Goal: Task Accomplishment & Management: Complete application form

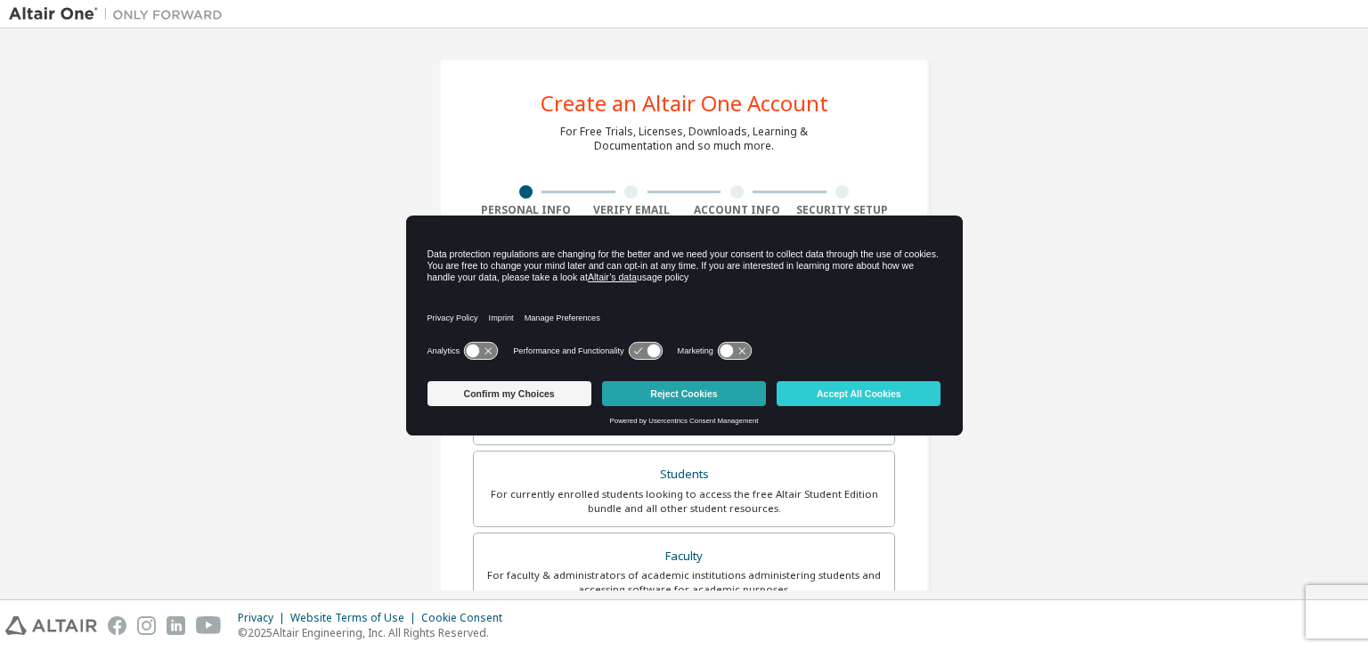
click at [715, 395] on button "Reject Cookies" at bounding box center [684, 393] width 164 height 25
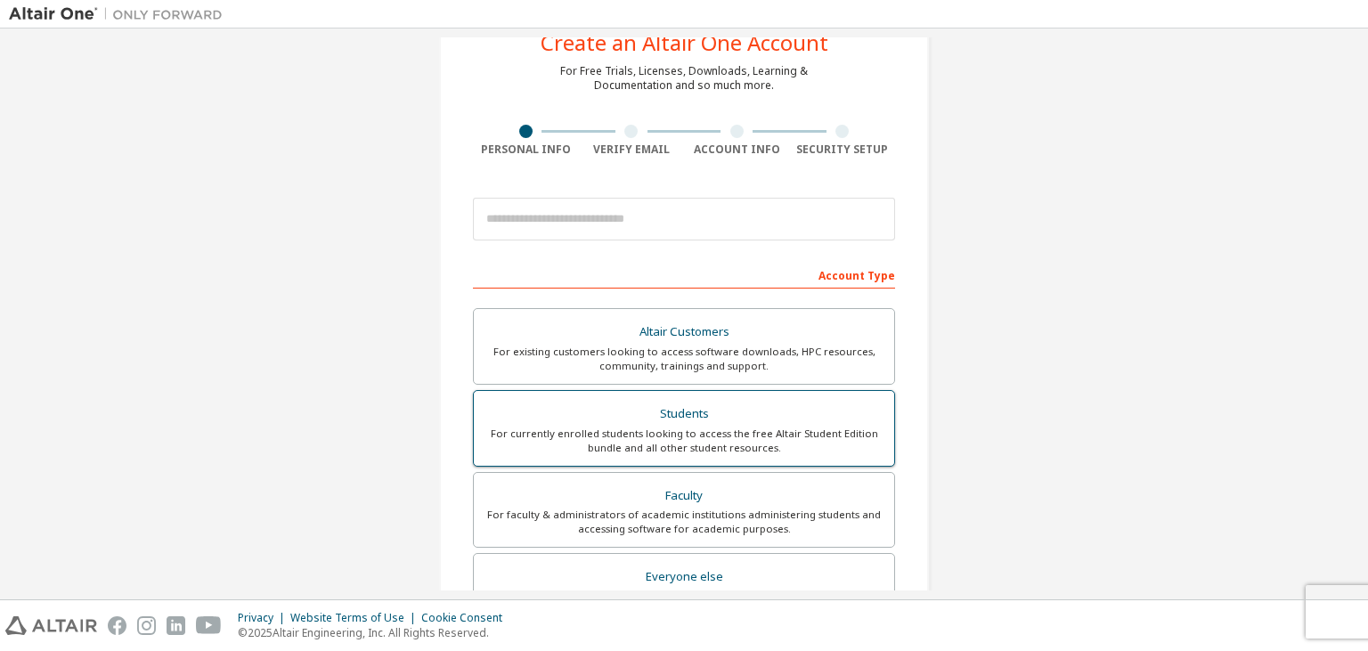
scroll to position [86, 0]
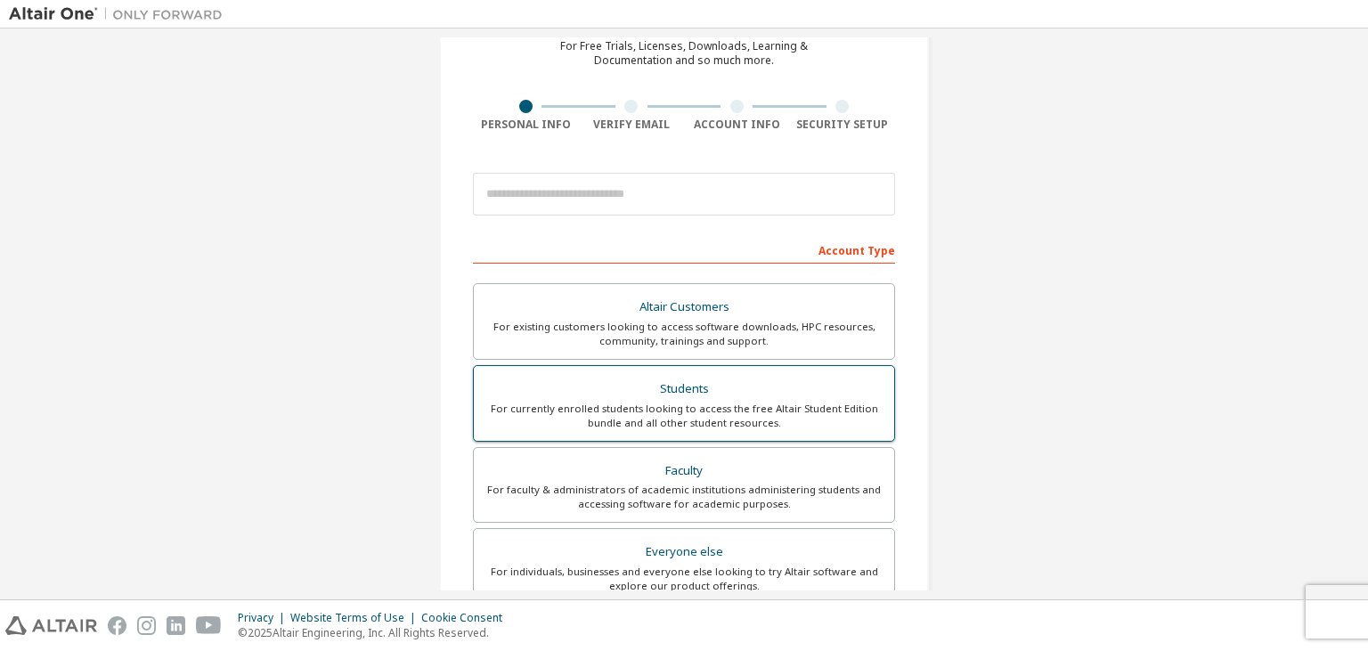
click at [718, 421] on div "For currently enrolled students looking to access the free Altair Student Editi…" at bounding box center [684, 416] width 399 height 29
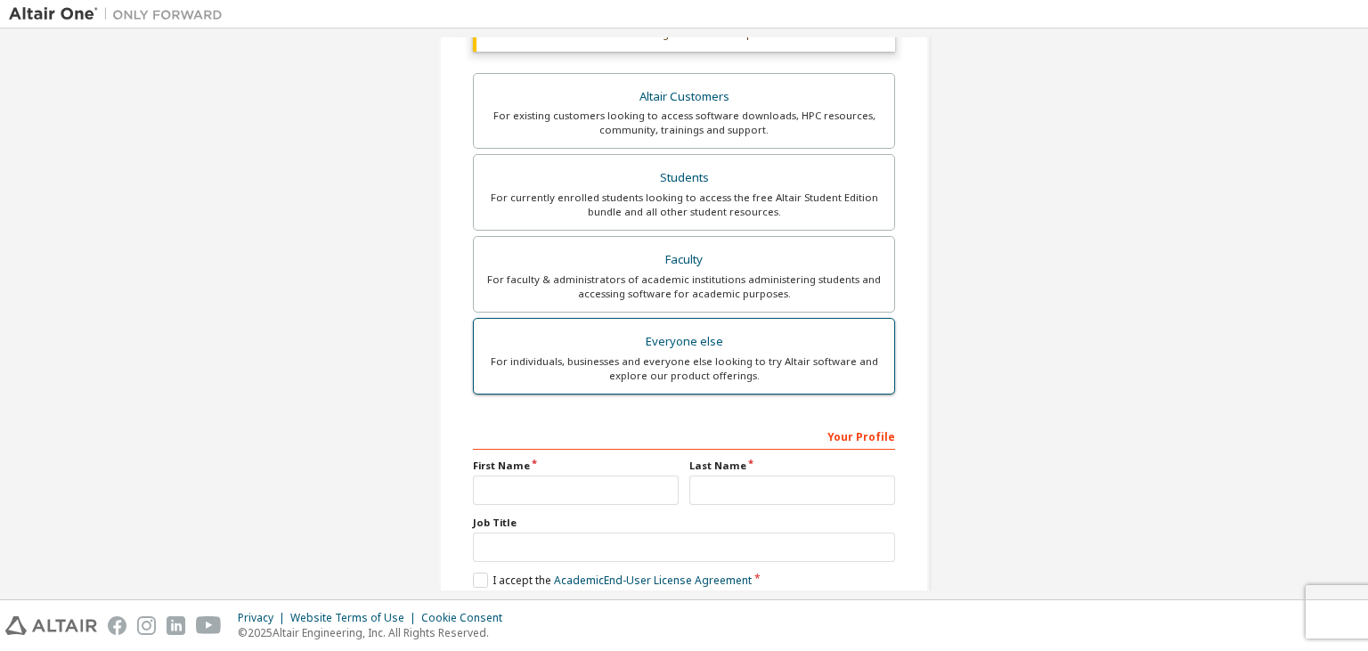
scroll to position [0, 0]
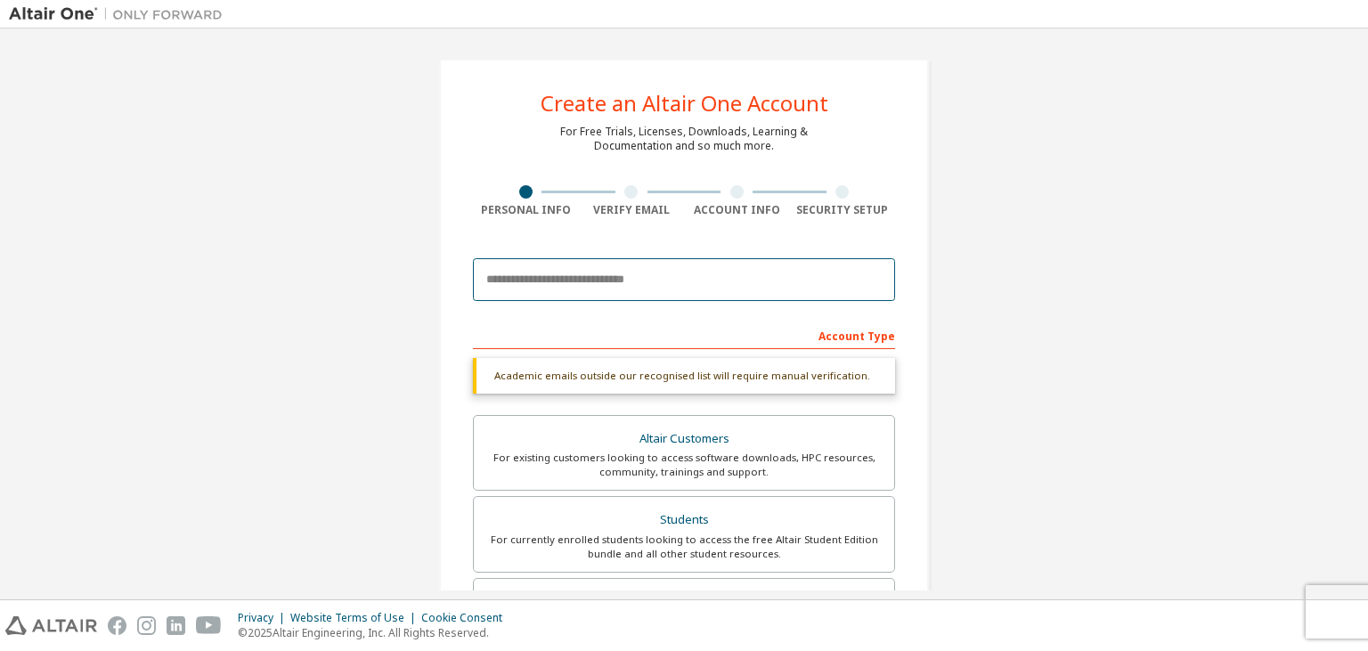
click at [585, 280] on input "email" at bounding box center [684, 279] width 422 height 43
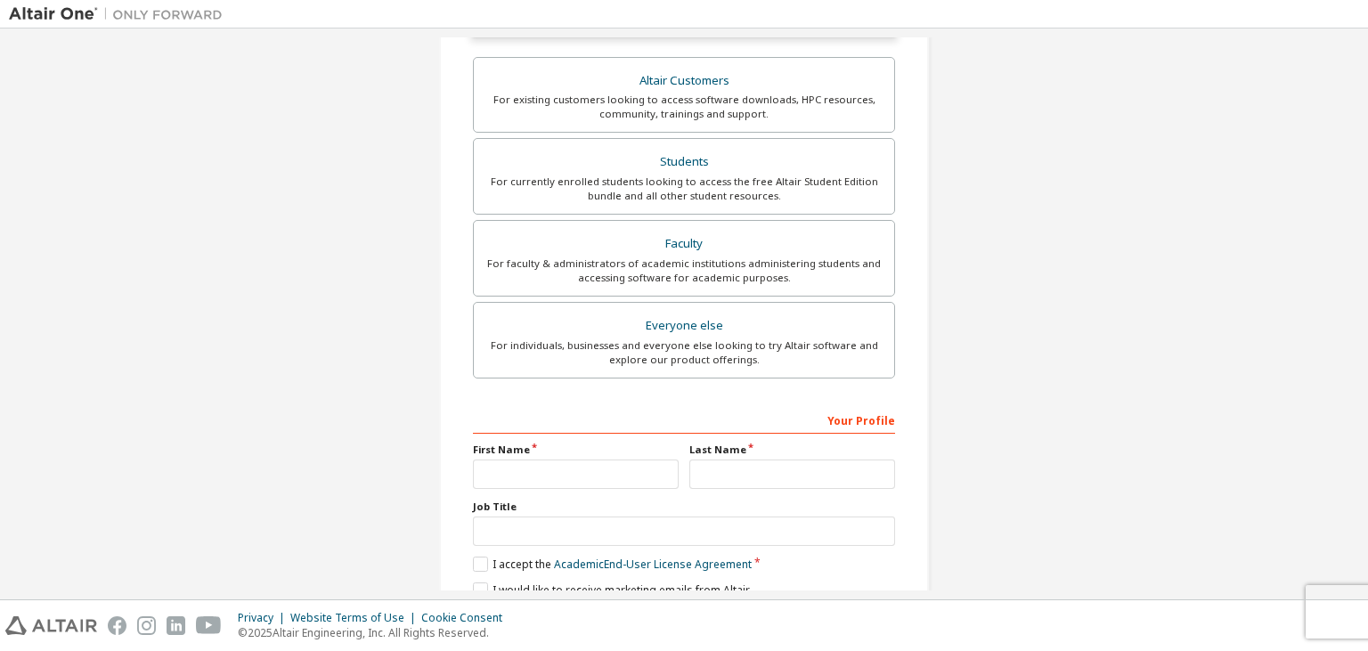
scroll to position [433, 0]
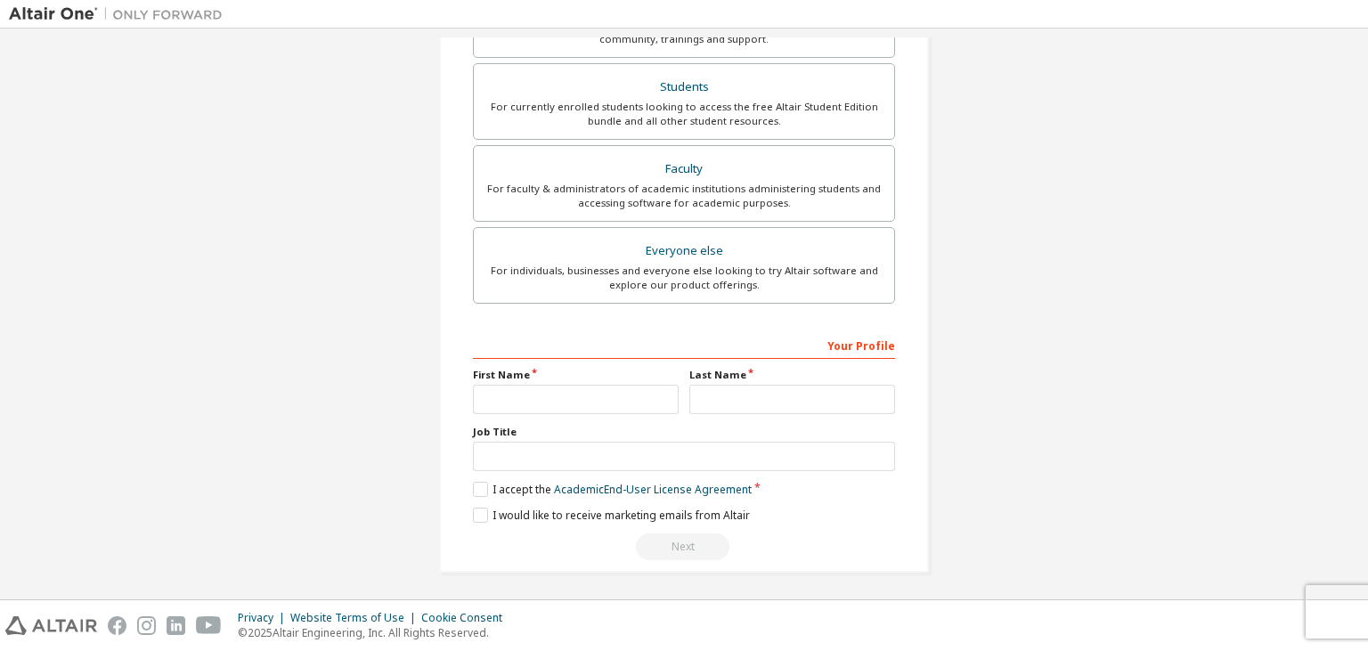
type input "**********"
click at [566, 382] on div "First Name" at bounding box center [576, 391] width 216 height 46
click at [566, 395] on input "text" at bounding box center [576, 399] width 206 height 29
type input "****"
click at [739, 389] on input "text" at bounding box center [792, 399] width 206 height 29
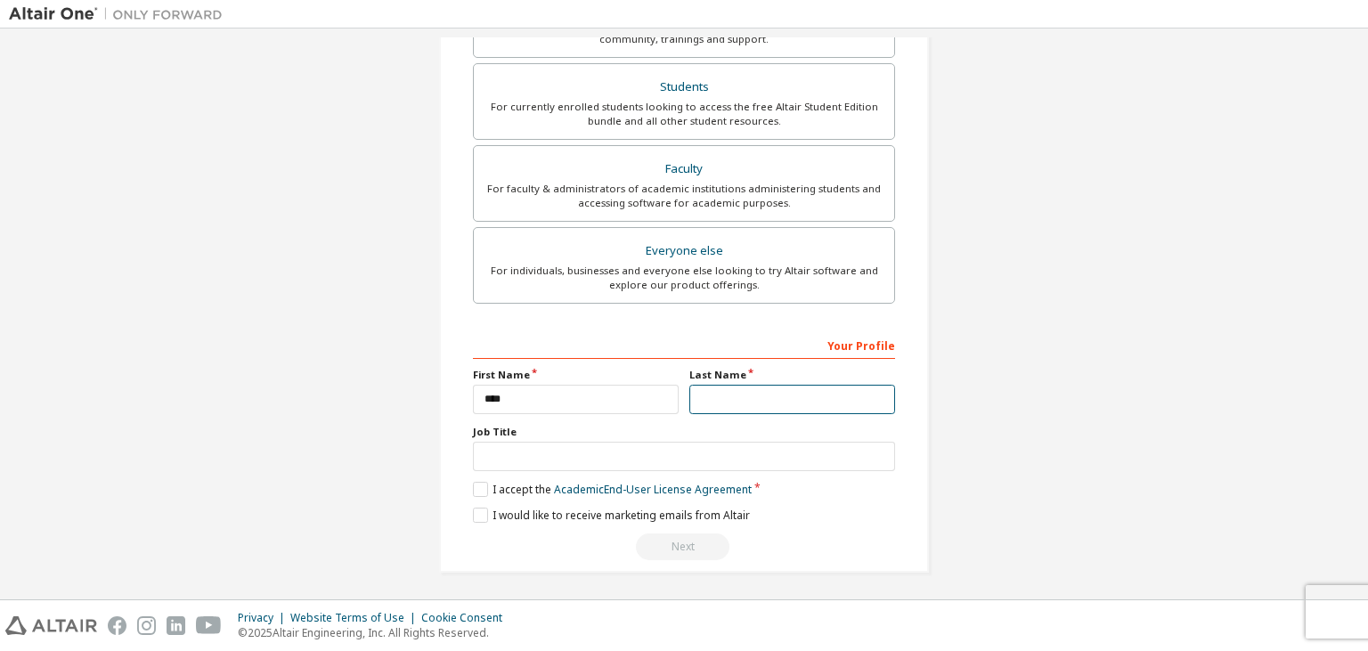
scroll to position [387, 0]
type input "**********"
click at [486, 488] on label "I accept the Academic End-User License Agreement" at bounding box center [612, 489] width 279 height 15
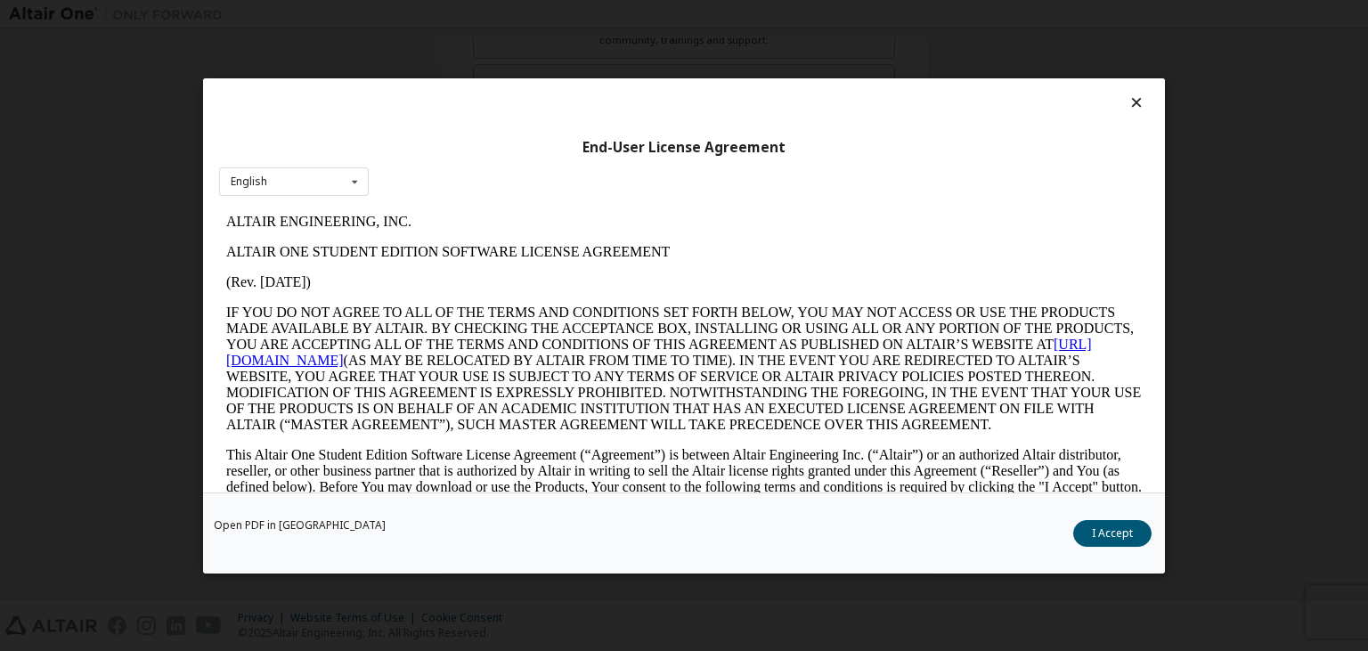
scroll to position [0, 0]
click at [1129, 527] on button "I Accept" at bounding box center [1112, 532] width 78 height 27
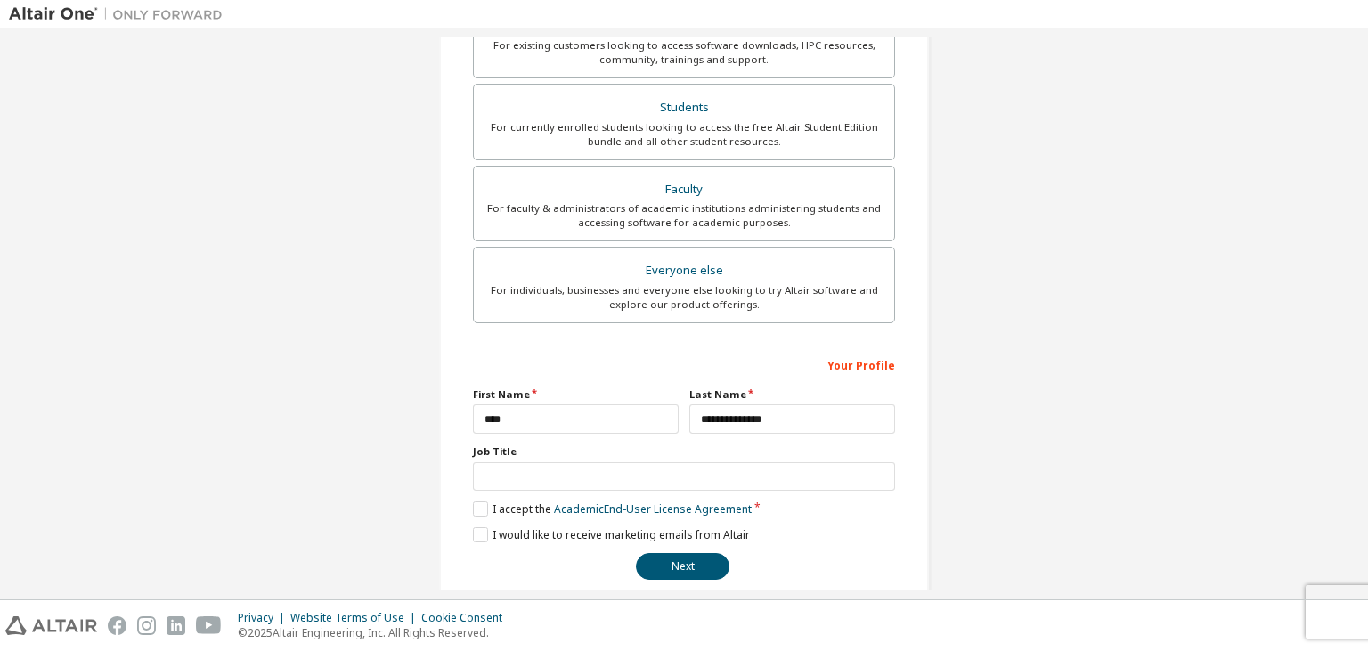
scroll to position [387, 0]
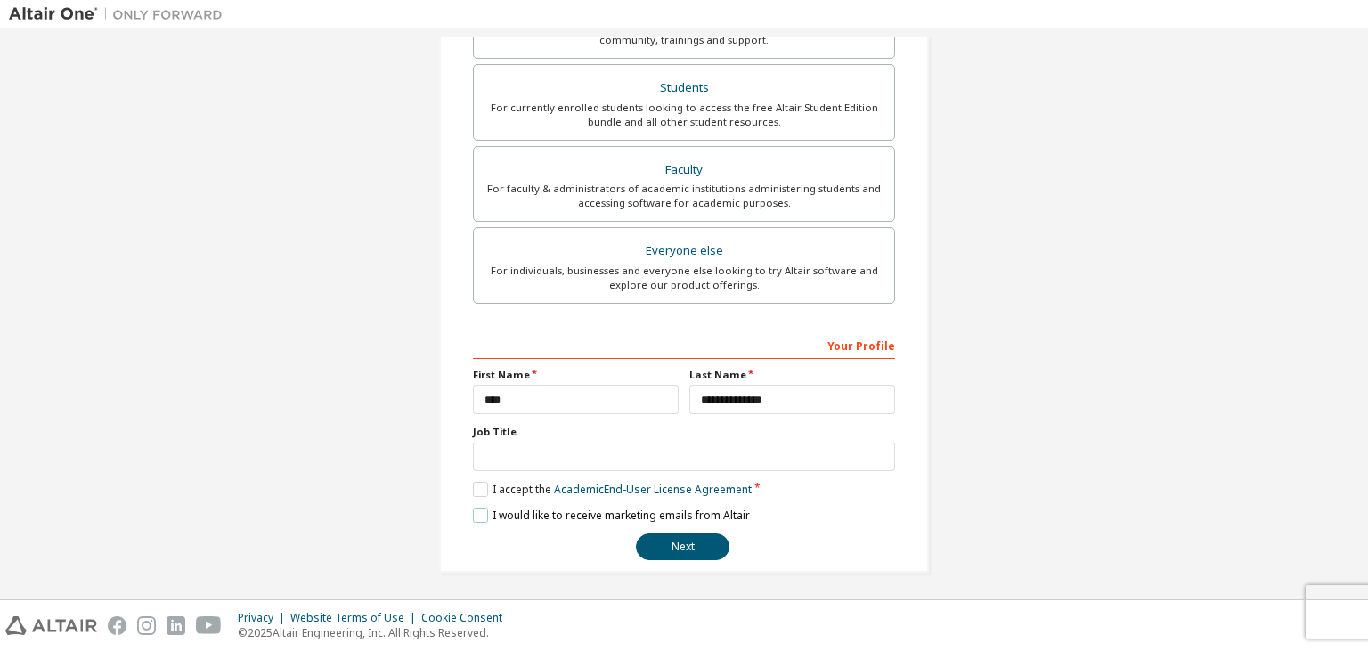
click at [600, 508] on label "I would like to receive marketing emails from Altair" at bounding box center [611, 515] width 277 height 15
click at [673, 538] on button "Next" at bounding box center [683, 546] width 94 height 27
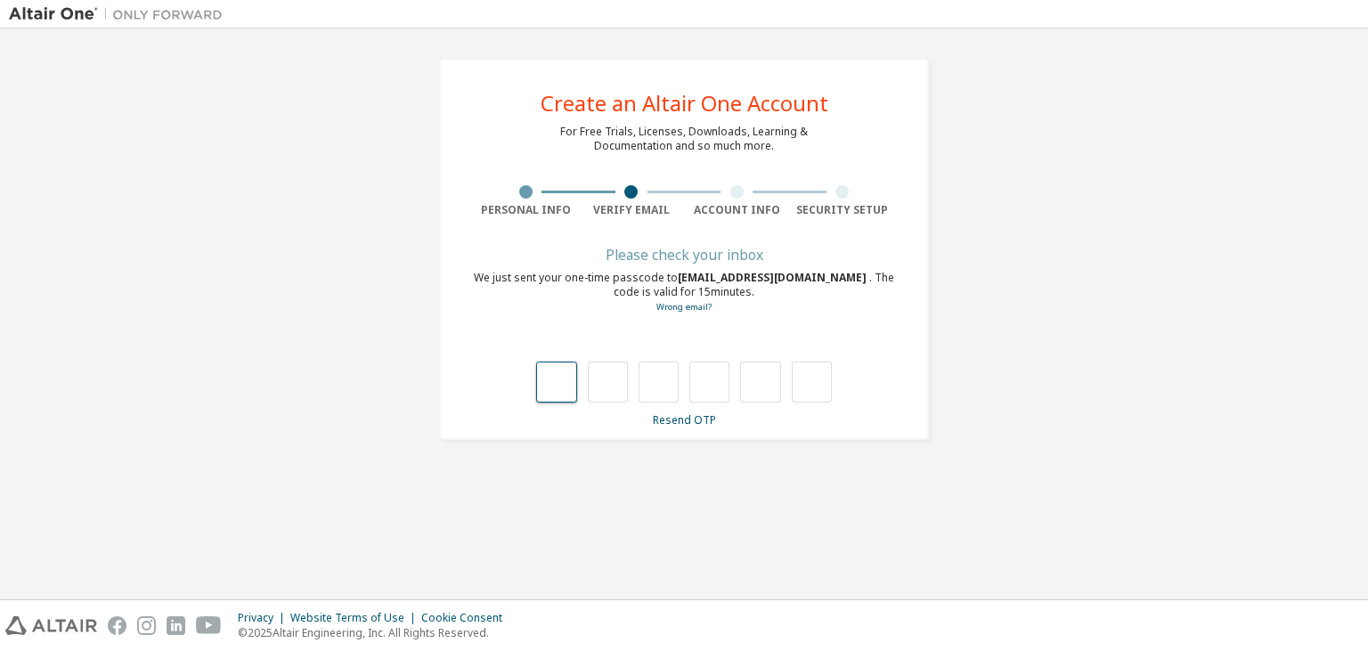
type input "*"
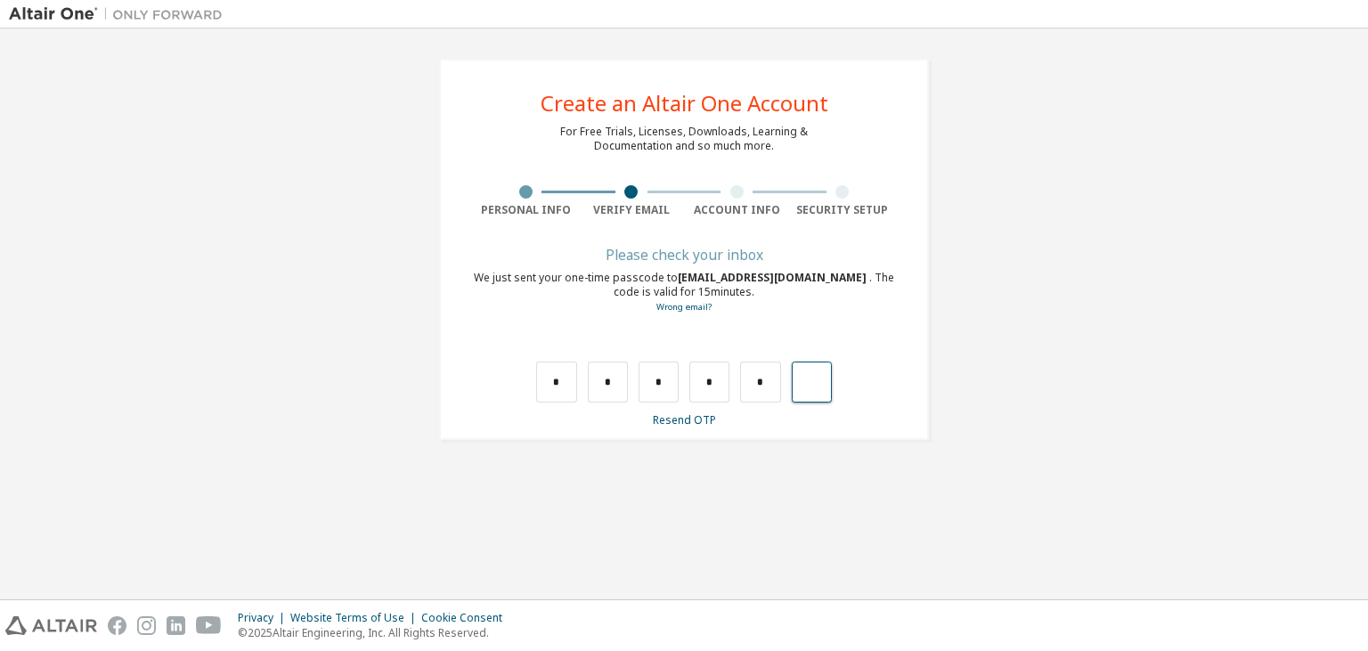
type input "*"
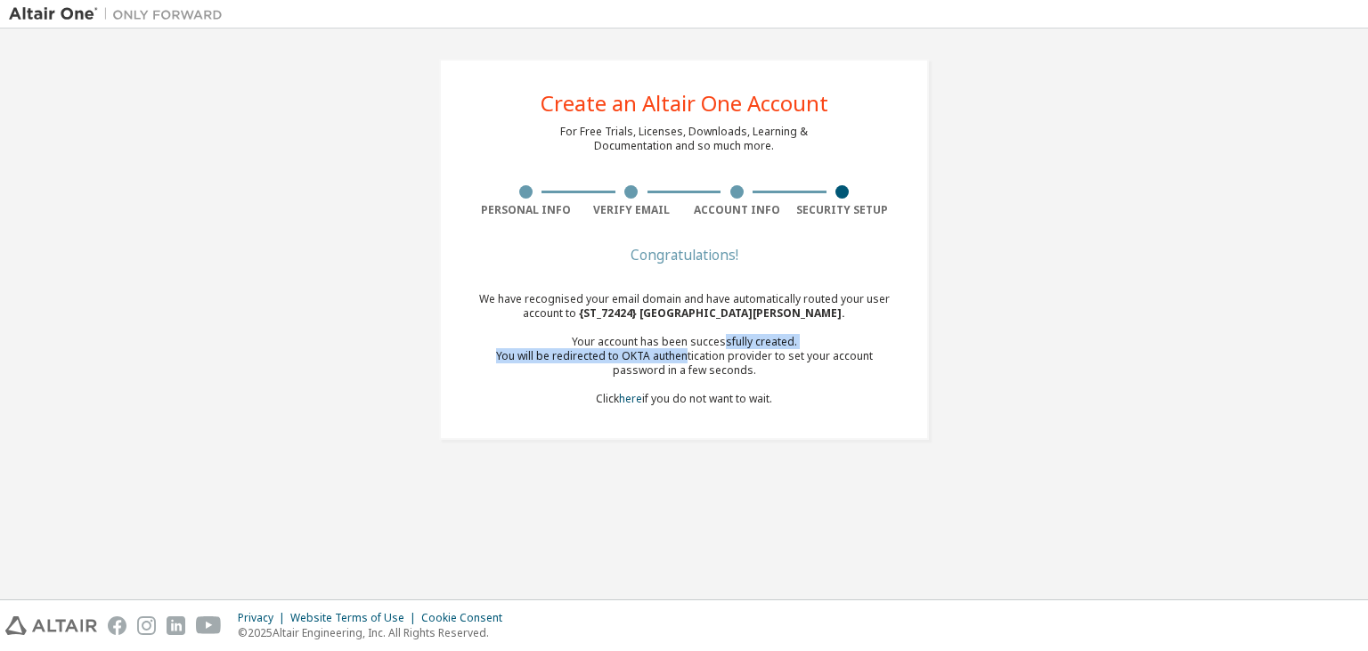
drag, startPoint x: 661, startPoint y: 353, endPoint x: 721, endPoint y: 348, distance: 60.7
click at [721, 348] on div "We have recognised your email domain and have automatically routed your user ac…" at bounding box center [684, 349] width 422 height 114
click at [720, 355] on div "You will be redirected to OKTA authentication provider to set your account pass…" at bounding box center [684, 363] width 422 height 29
click at [848, 194] on div at bounding box center [841, 191] width 13 height 13
click at [724, 265] on div "Congratulations! We have recognised your email domain and have automatically ro…" at bounding box center [684, 338] width 422 height 178
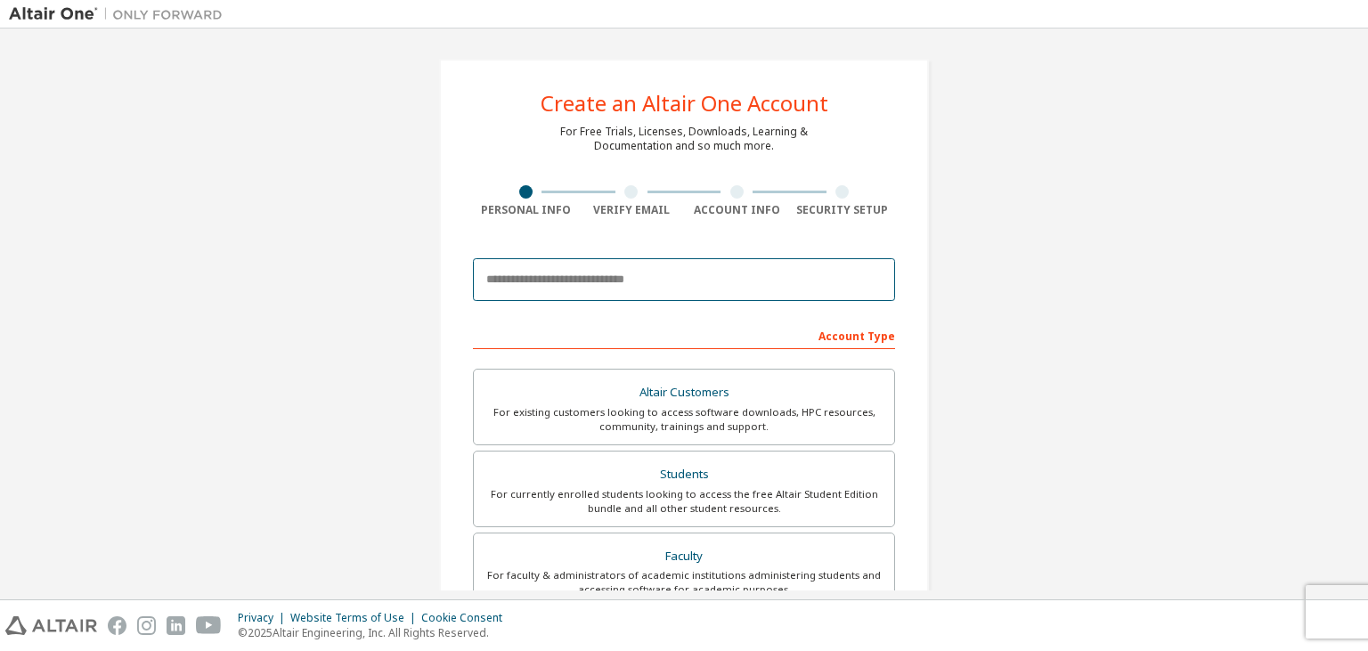
click at [667, 283] on input "email" at bounding box center [684, 279] width 422 height 43
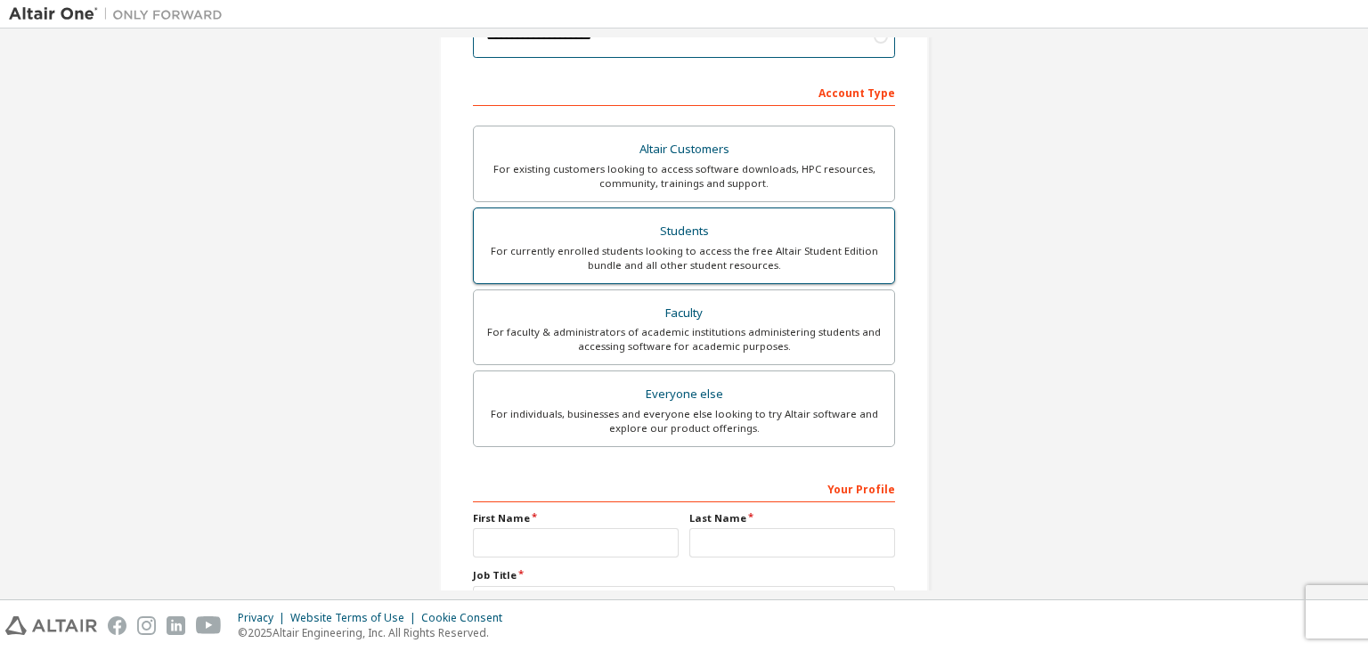
scroll to position [398, 0]
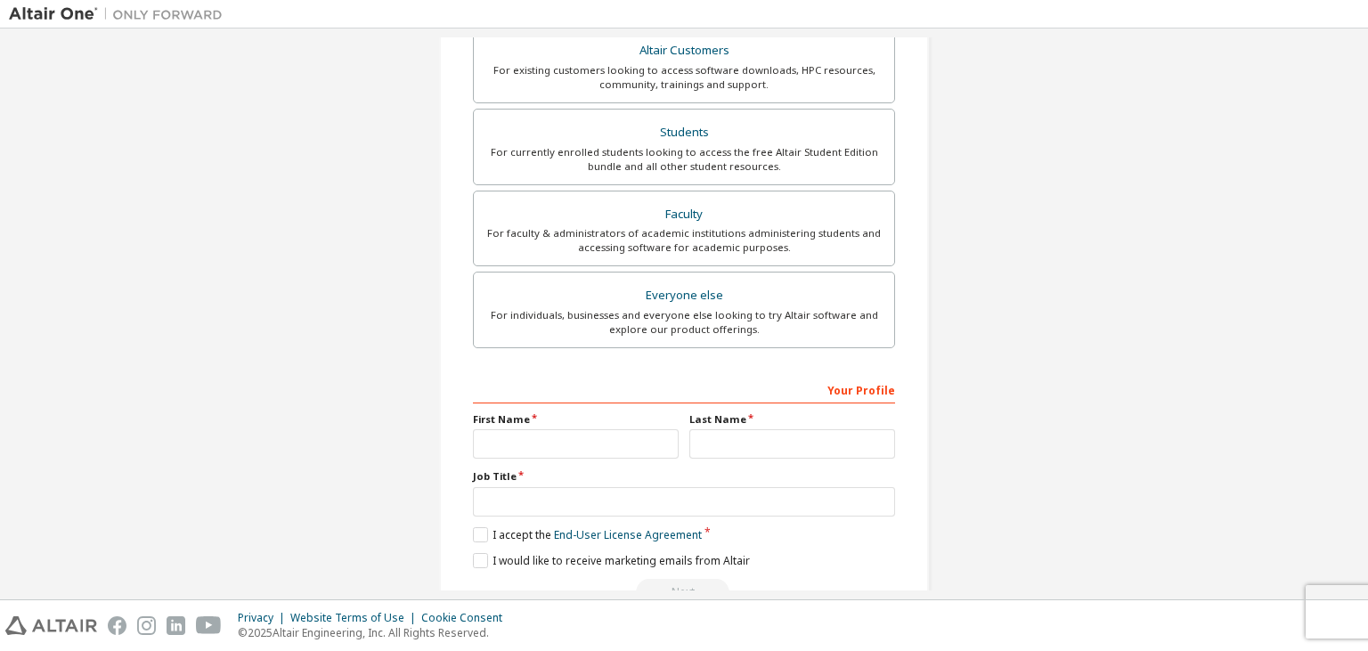
type input "**********"
click at [600, 449] on input "text" at bounding box center [576, 443] width 206 height 29
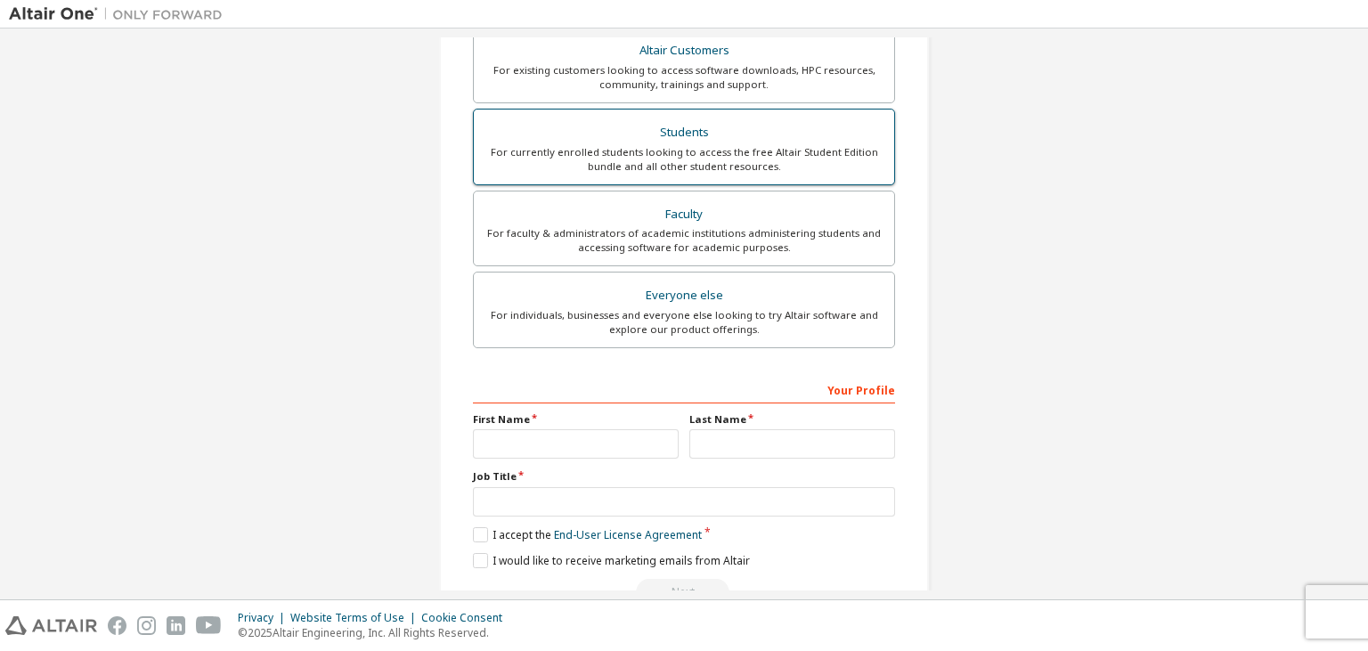
click at [697, 134] on div "Students" at bounding box center [684, 132] width 399 height 25
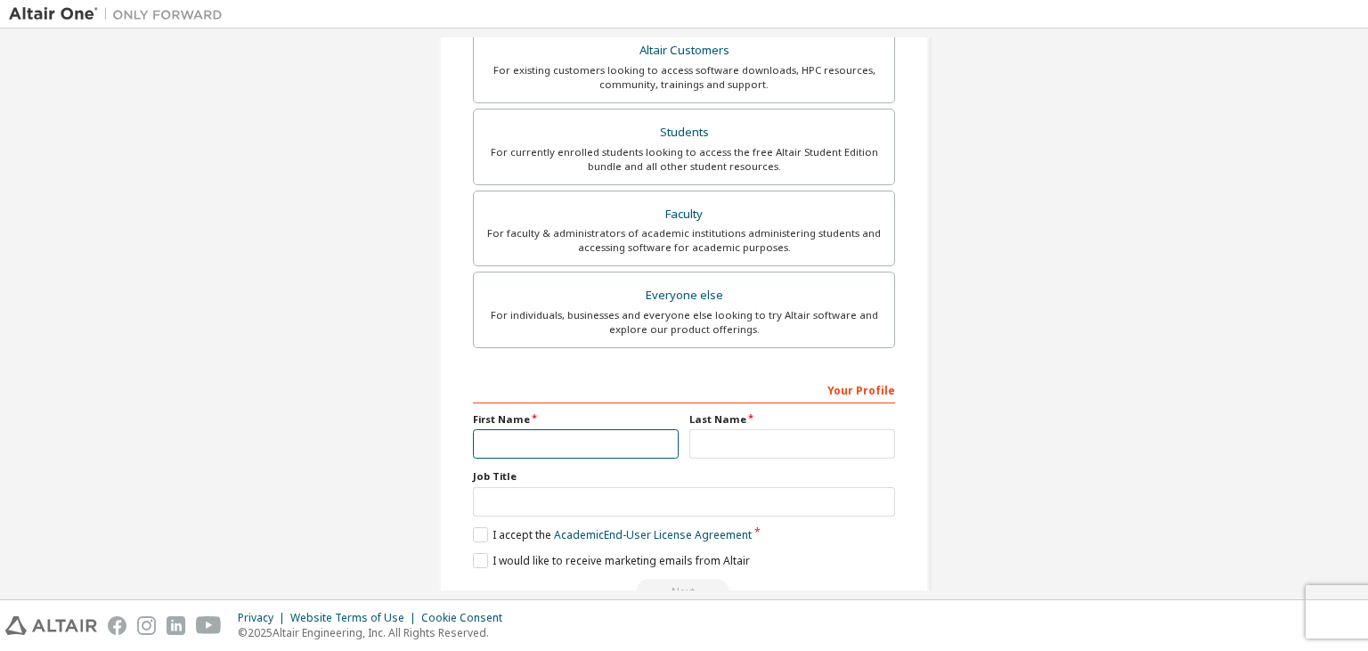
click at [591, 443] on input "text" at bounding box center [576, 443] width 206 height 29
type input "****"
click at [746, 440] on input "text" at bounding box center [792, 443] width 206 height 29
type input "**********"
click at [487, 532] on label "I accept the Academic End-User License Agreement" at bounding box center [612, 534] width 279 height 15
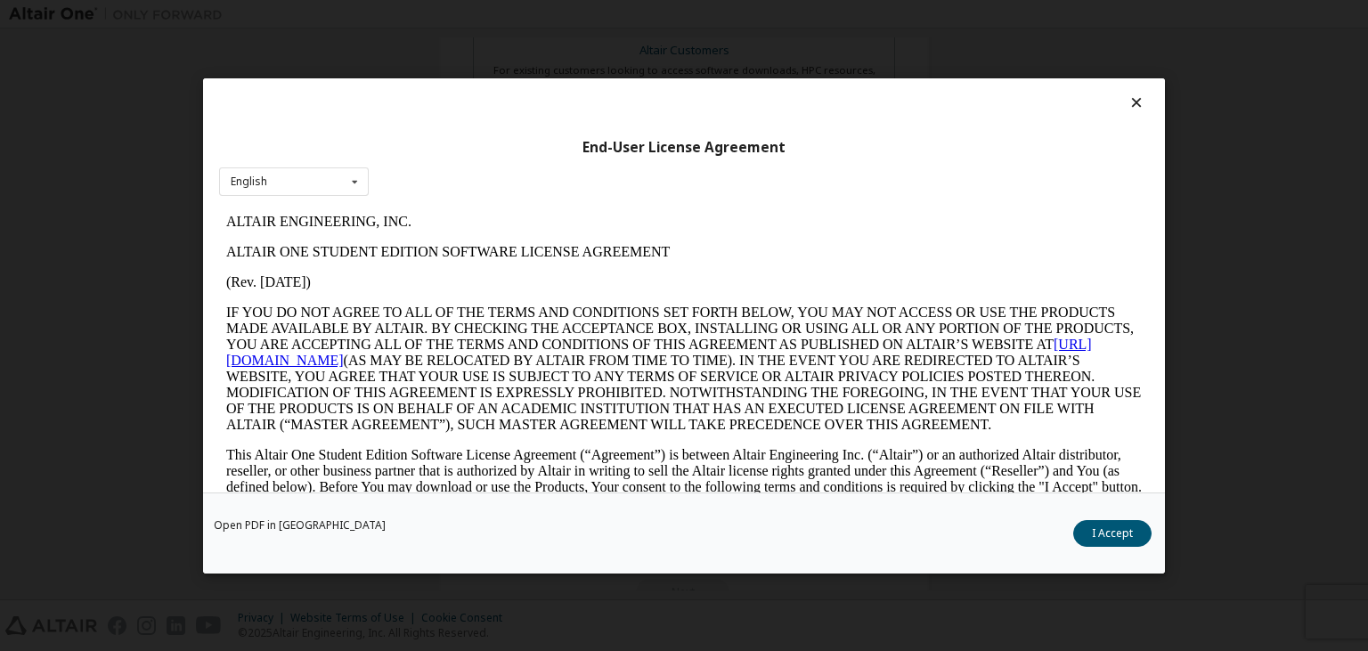
scroll to position [0, 0]
click at [1084, 533] on button "I Accept" at bounding box center [1112, 532] width 78 height 27
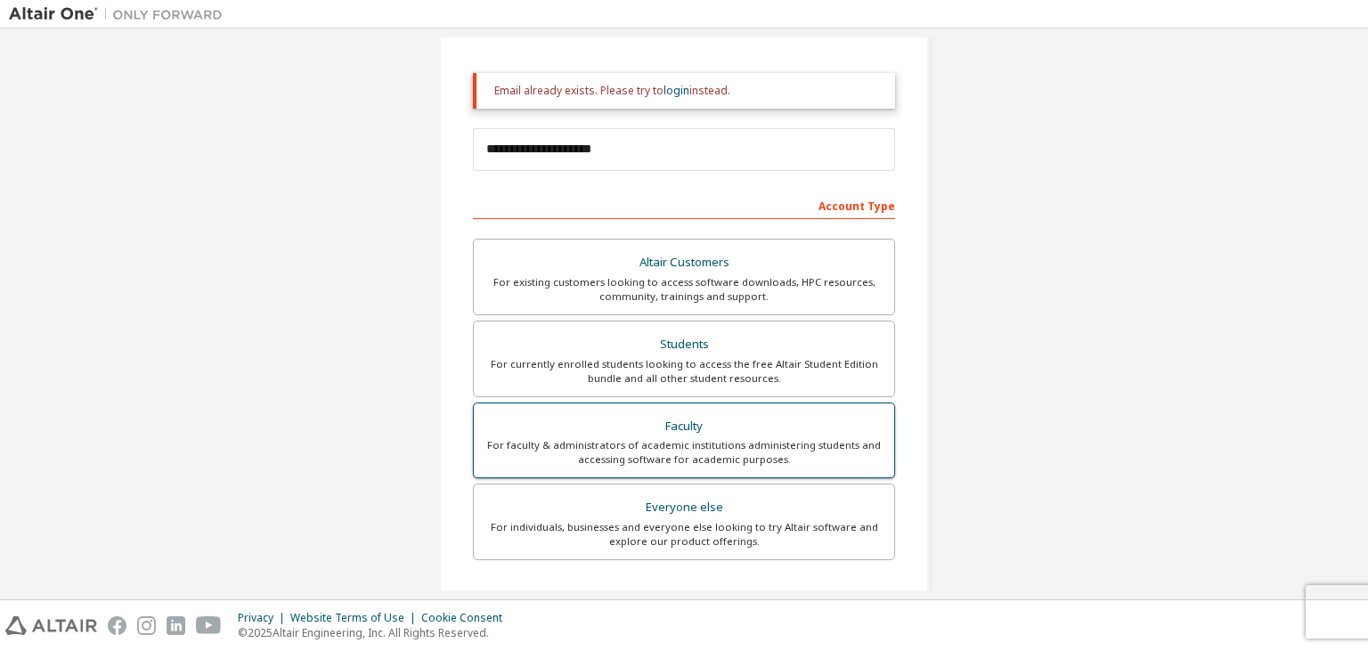
scroll to position [15, 0]
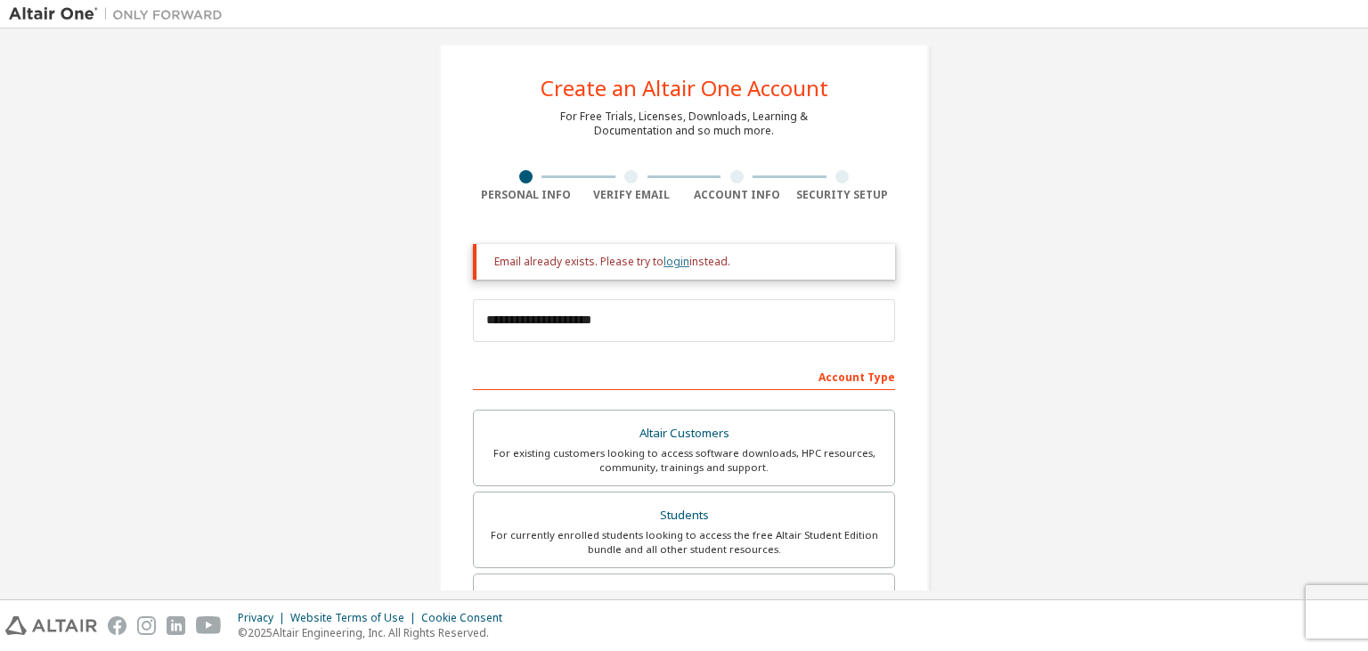
click at [673, 265] on link "login" at bounding box center [677, 261] width 26 height 15
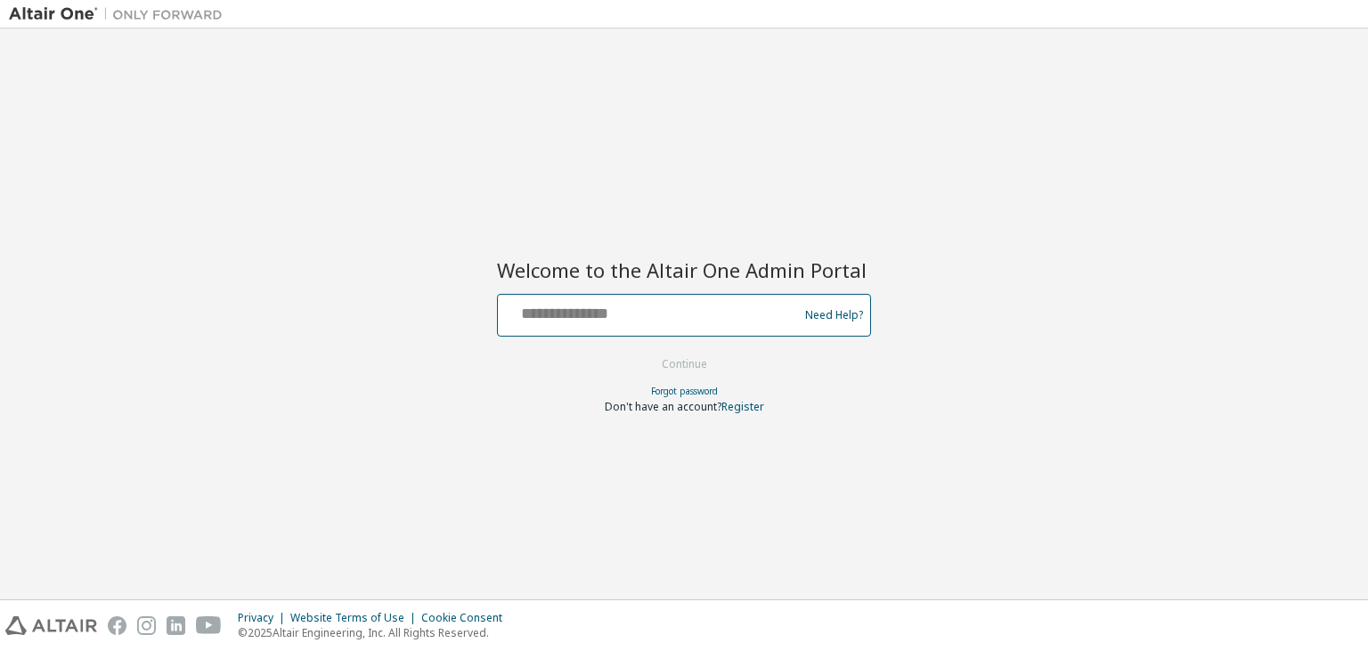
click at [639, 322] on input "text" at bounding box center [650, 311] width 291 height 26
type input "**********"
click at [714, 357] on button "Continue" at bounding box center [684, 364] width 83 height 27
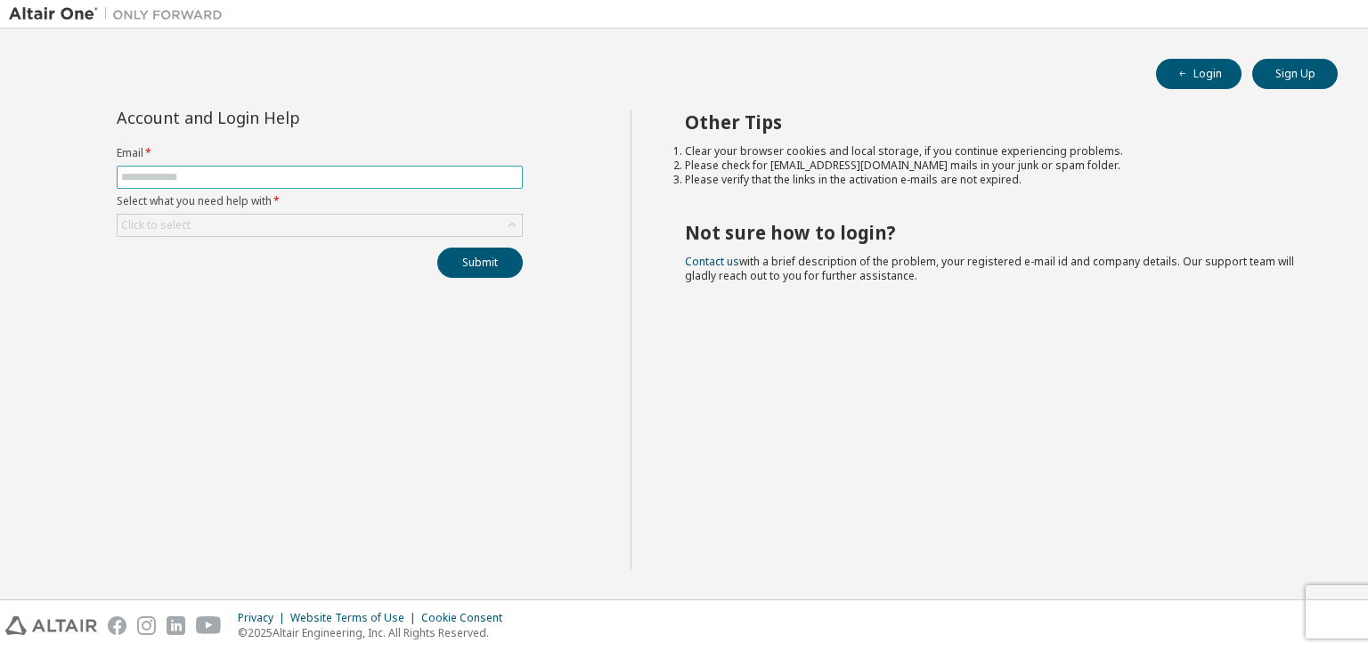
click at [214, 179] on input "text" at bounding box center [319, 177] width 397 height 14
type input "**********"
click at [205, 224] on div "Click to select" at bounding box center [320, 225] width 404 height 21
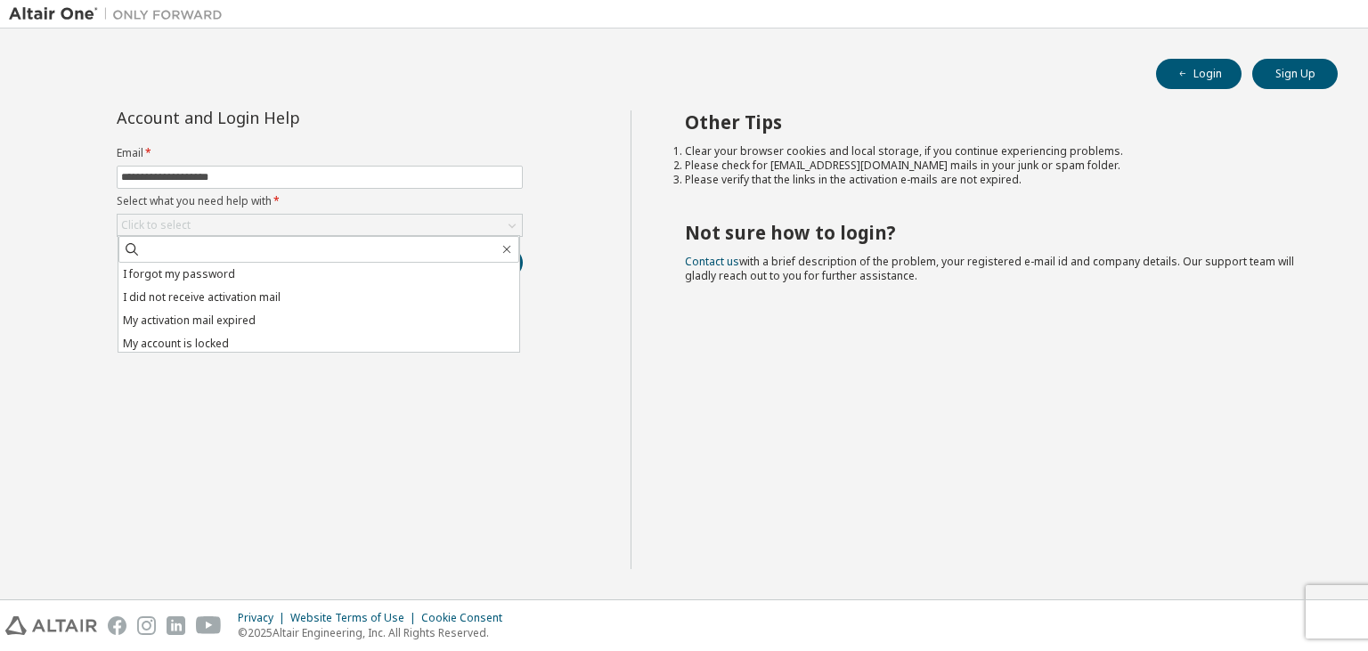
click at [434, 428] on div "**********" at bounding box center [320, 339] width 622 height 459
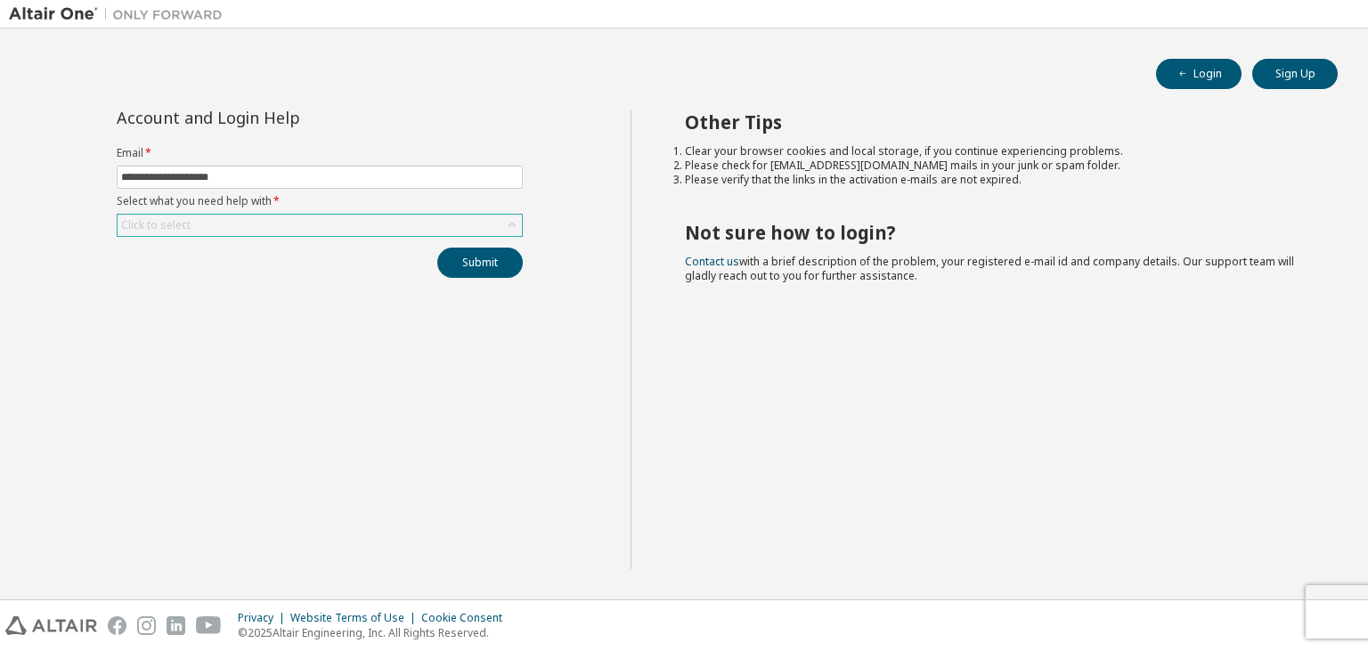
click at [411, 230] on div "Click to select" at bounding box center [320, 225] width 404 height 21
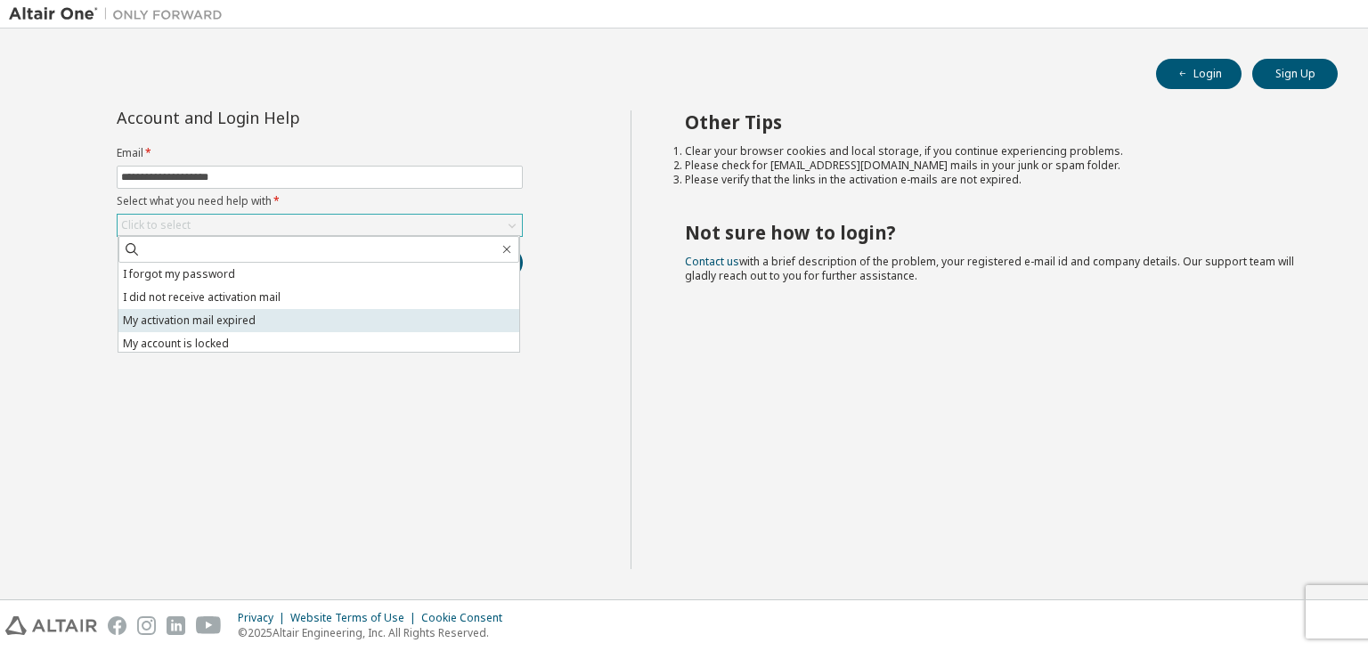
click at [358, 316] on li "My activation mail expired" at bounding box center [318, 320] width 401 height 23
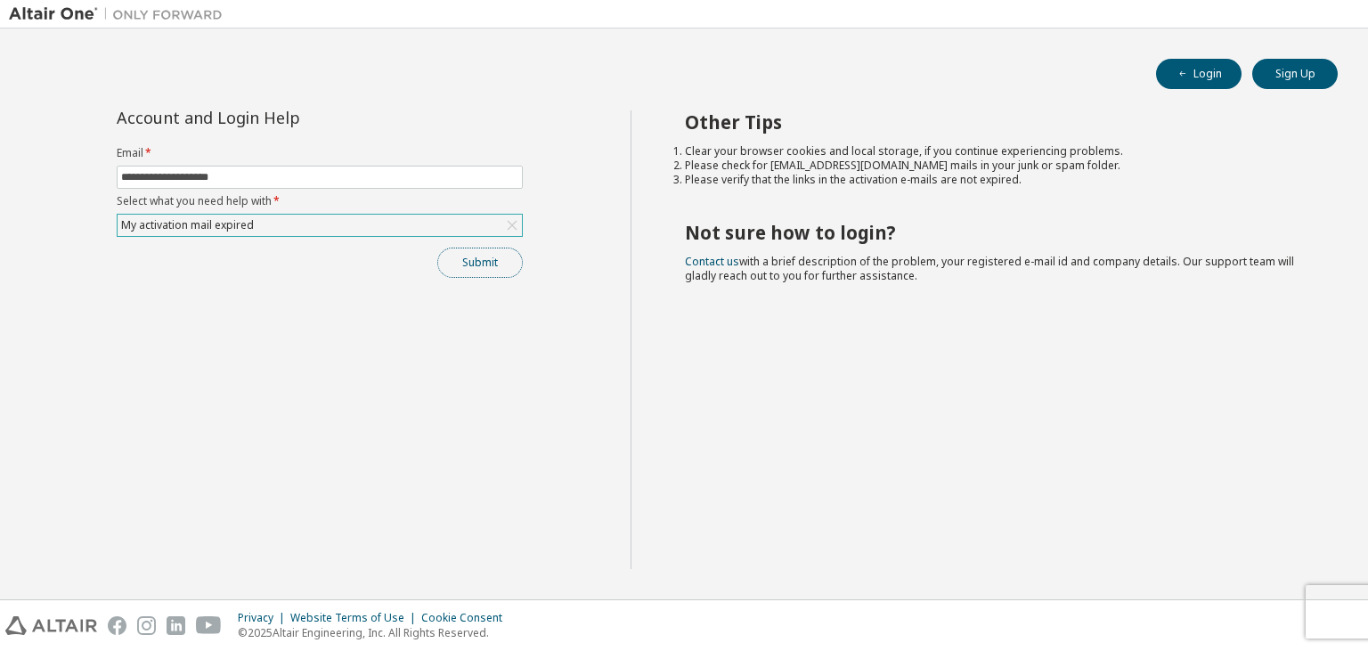
click at [483, 265] on button "Submit" at bounding box center [480, 263] width 86 height 30
click at [472, 273] on button "Submit" at bounding box center [480, 263] width 86 height 30
click at [1331, 602] on icon "button" at bounding box center [1331, 602] width 6 height 6
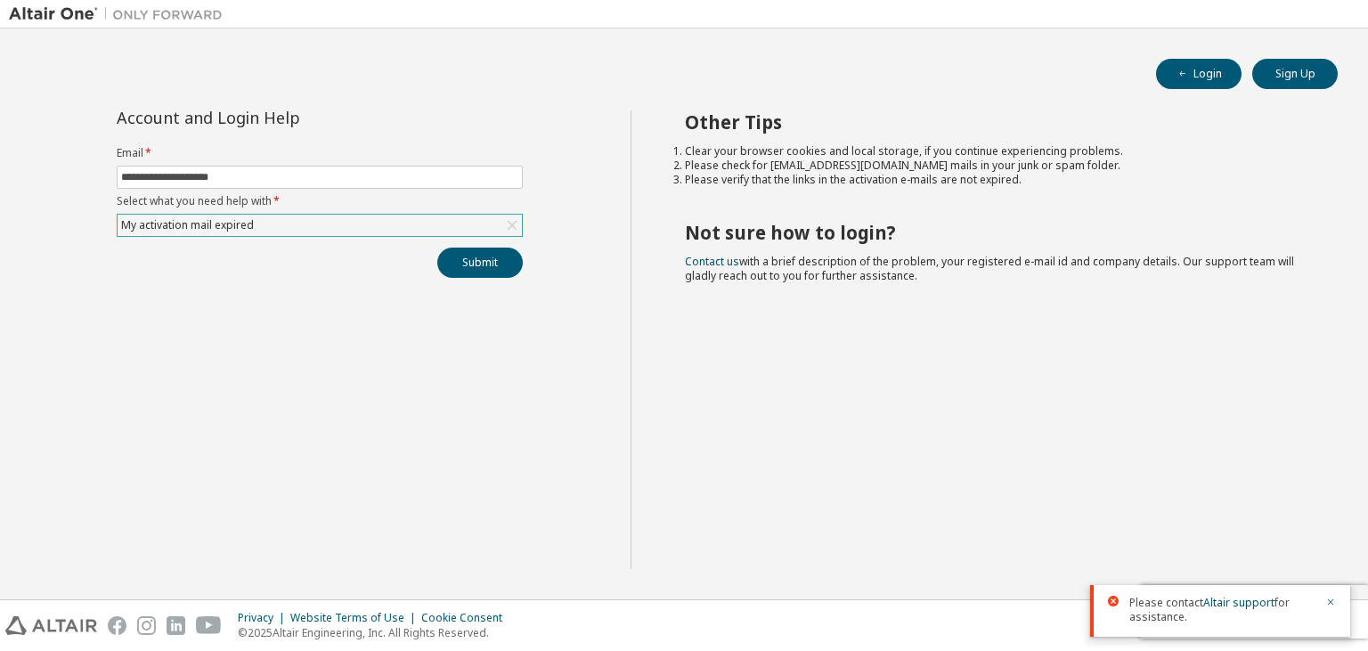
click at [511, 219] on icon at bounding box center [512, 225] width 18 height 18
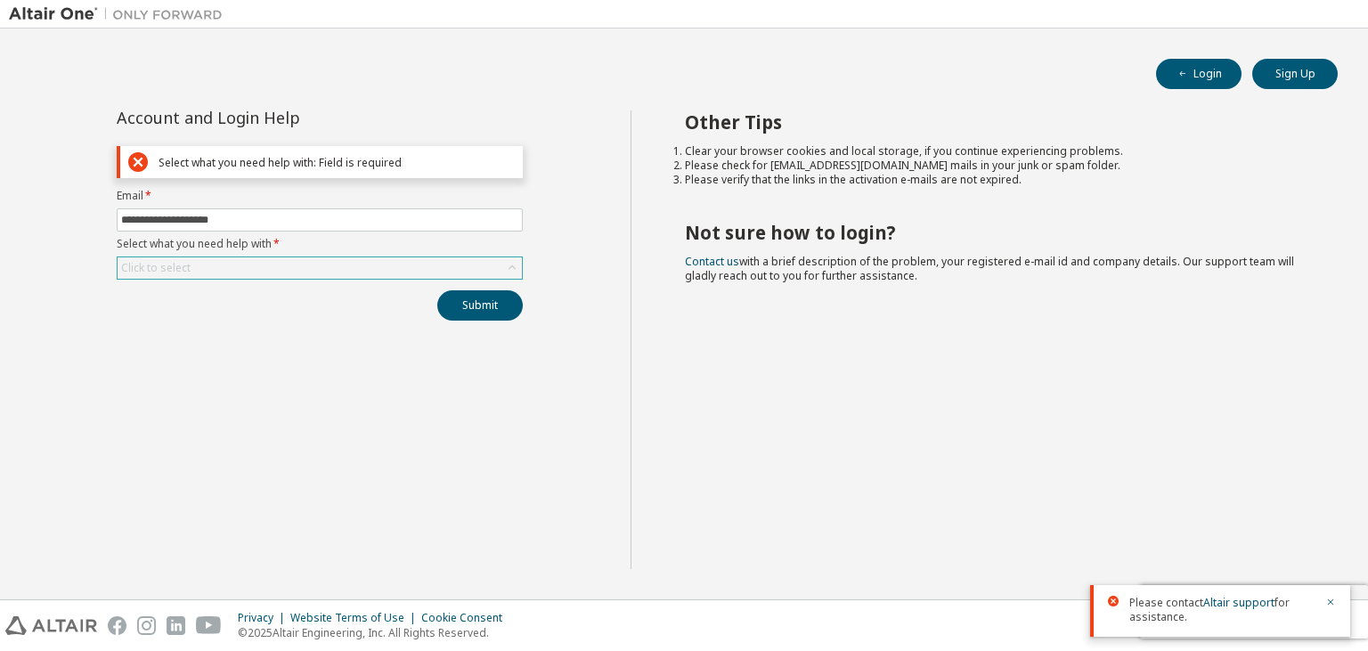
click at [454, 255] on form "**********" at bounding box center [320, 234] width 406 height 91
click at [429, 262] on div "Click to select" at bounding box center [320, 267] width 404 height 21
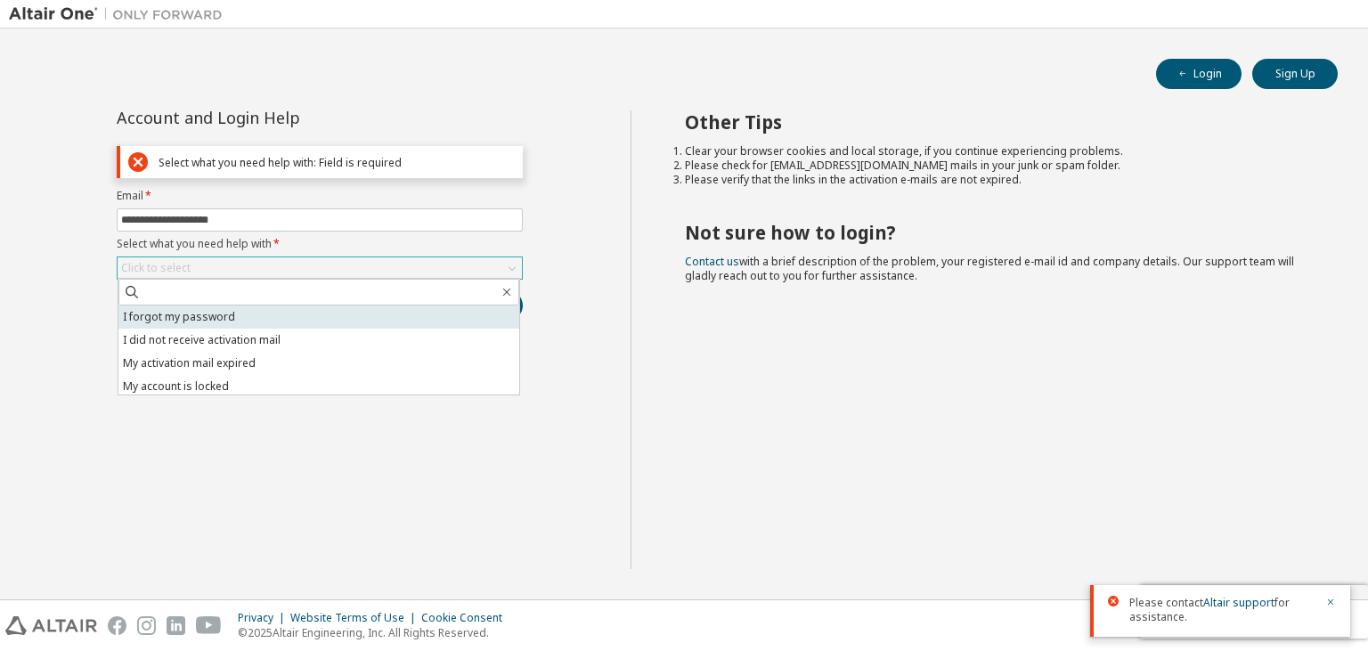
click at [394, 314] on li "I forgot my password" at bounding box center [318, 316] width 401 height 23
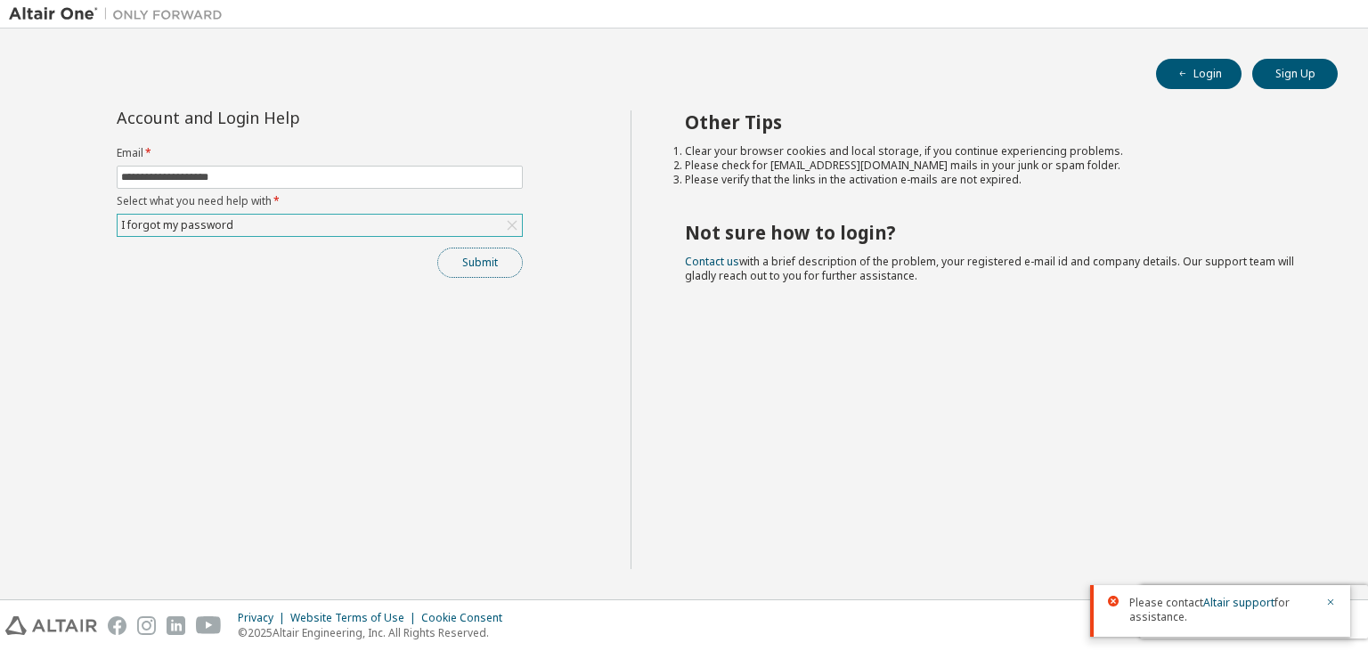
click at [493, 258] on button "Submit" at bounding box center [480, 263] width 86 height 30
click at [485, 260] on button "Submit" at bounding box center [480, 263] width 86 height 30
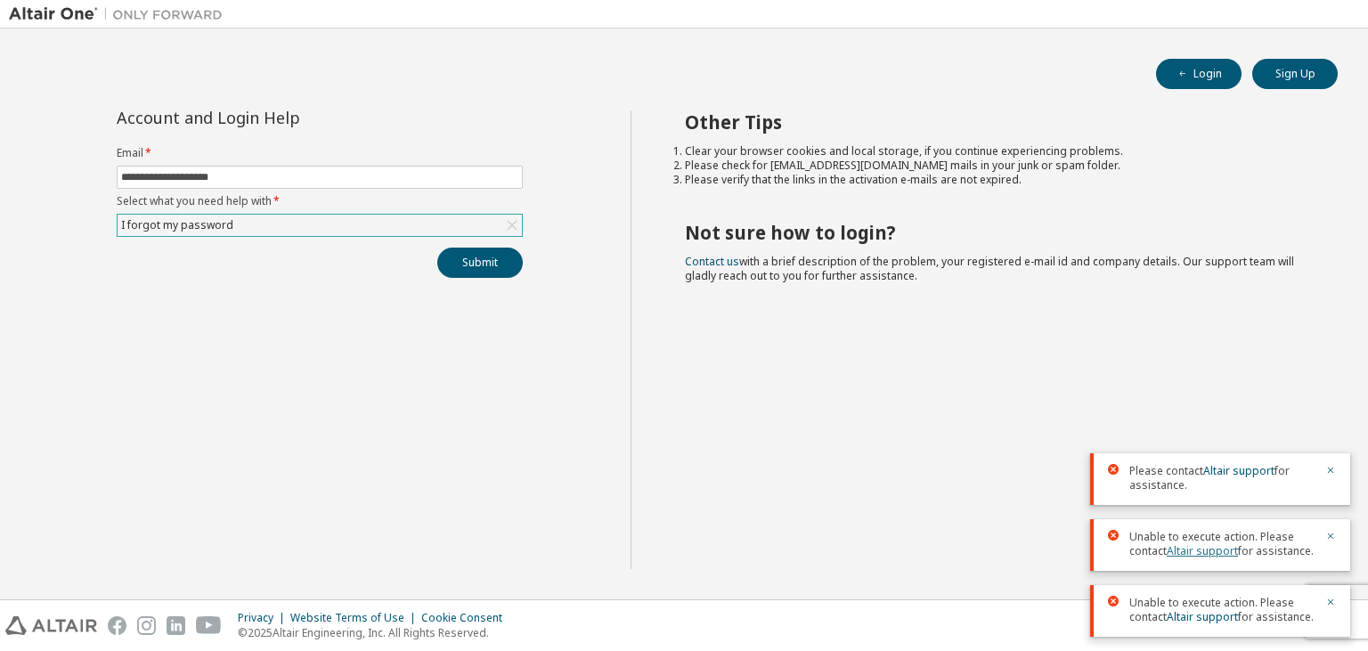
click at [1209, 555] on link "Altair support" at bounding box center [1202, 550] width 71 height 15
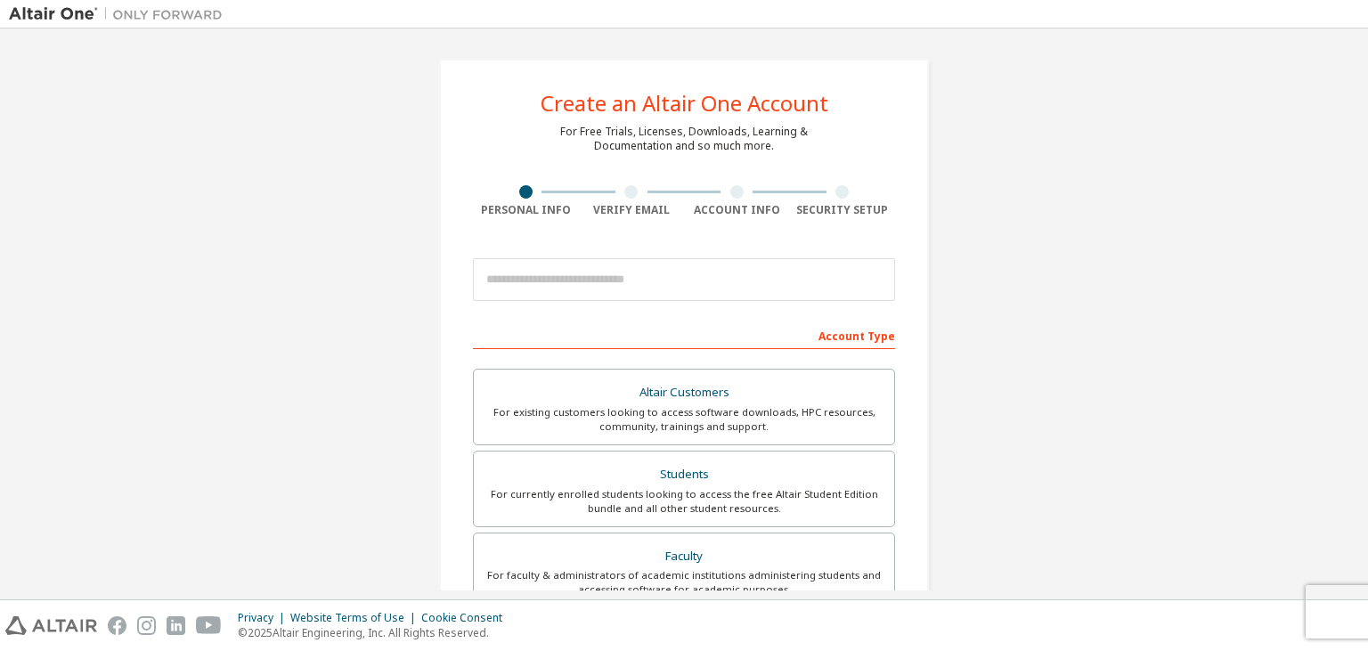
click at [860, 190] on div at bounding box center [843, 191] width 106 height 13
drag, startPoint x: 854, startPoint y: 191, endPoint x: 857, endPoint y: 209, distance: 18.9
click at [857, 208] on div "Security Setup" at bounding box center [843, 201] width 106 height 32
click at [857, 209] on div "Security Setup" at bounding box center [843, 210] width 106 height 14
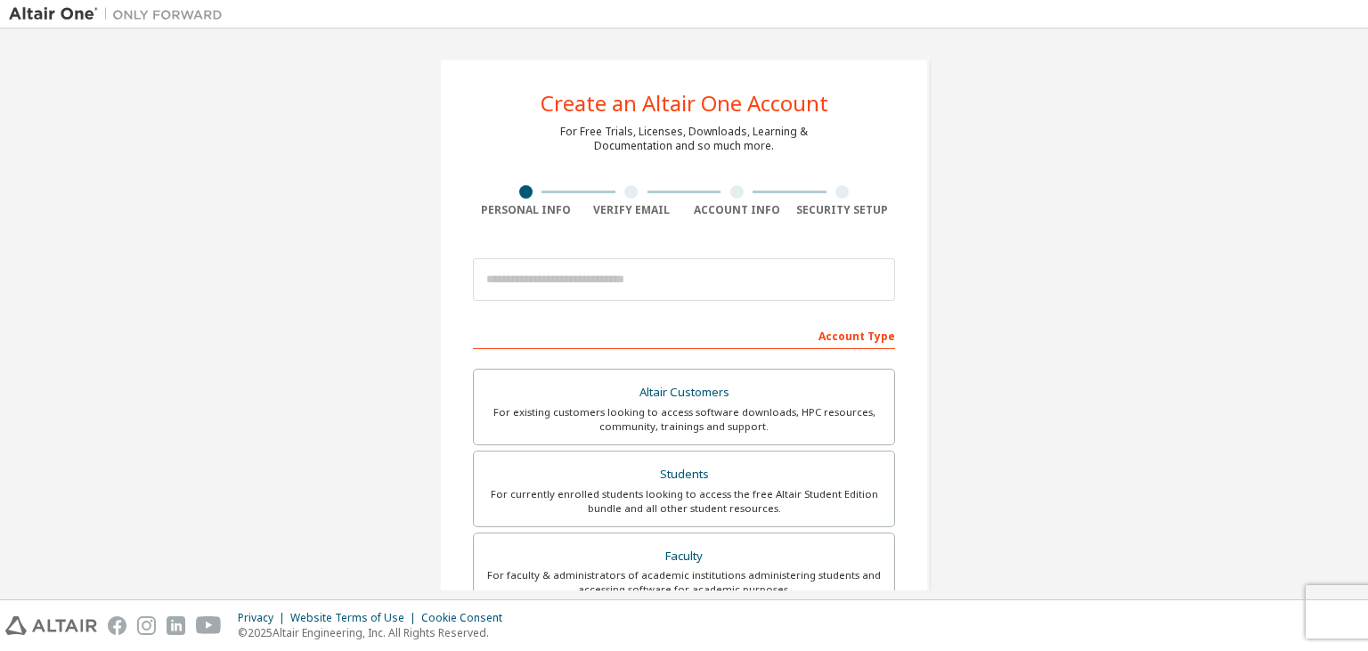
click at [857, 209] on div "Security Setup" at bounding box center [843, 210] width 106 height 14
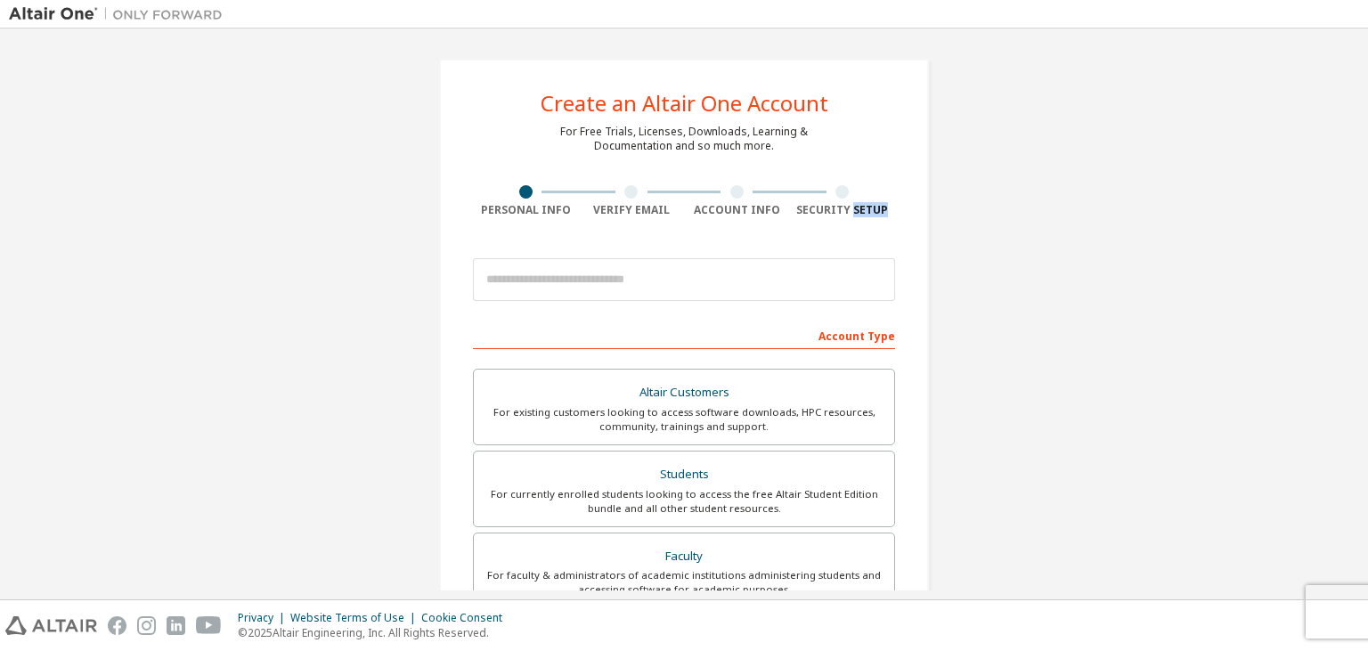
click at [857, 209] on div "Security Setup" at bounding box center [843, 210] width 106 height 14
click at [776, 198] on div at bounding box center [737, 191] width 106 height 13
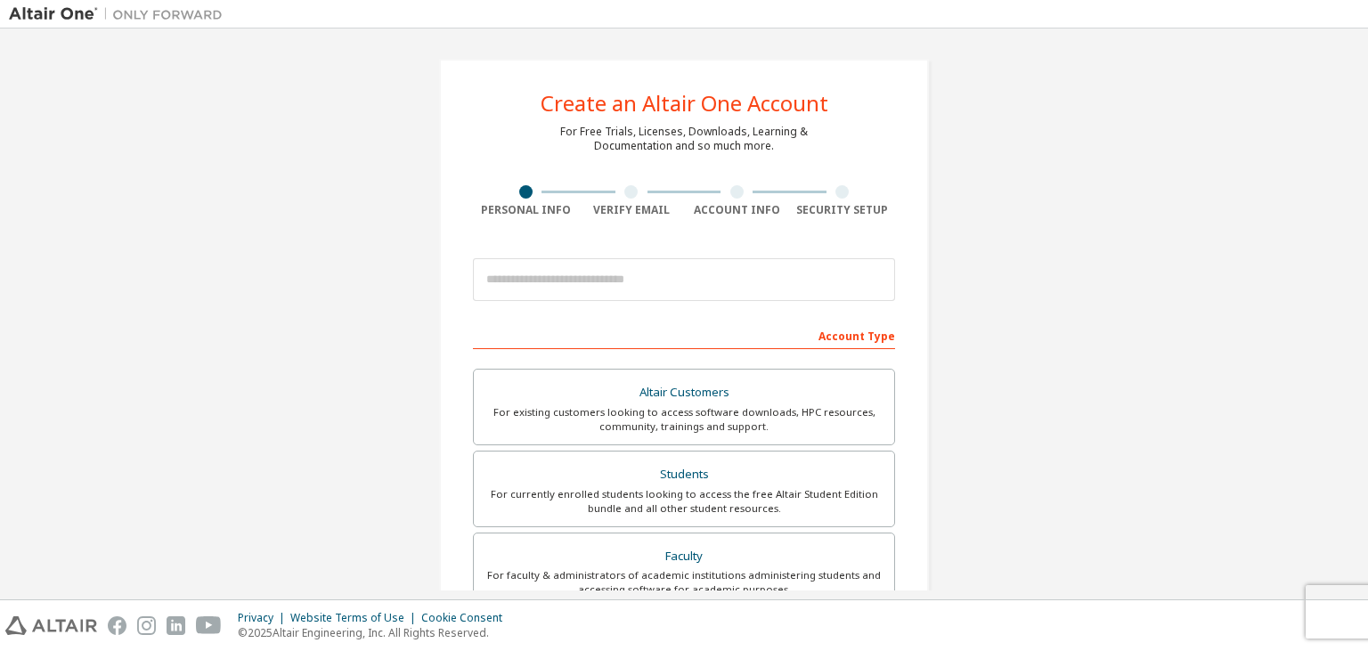
click at [763, 206] on div "Account Info" at bounding box center [737, 210] width 106 height 14
click at [863, 205] on div "Security Setup" at bounding box center [843, 210] width 106 height 14
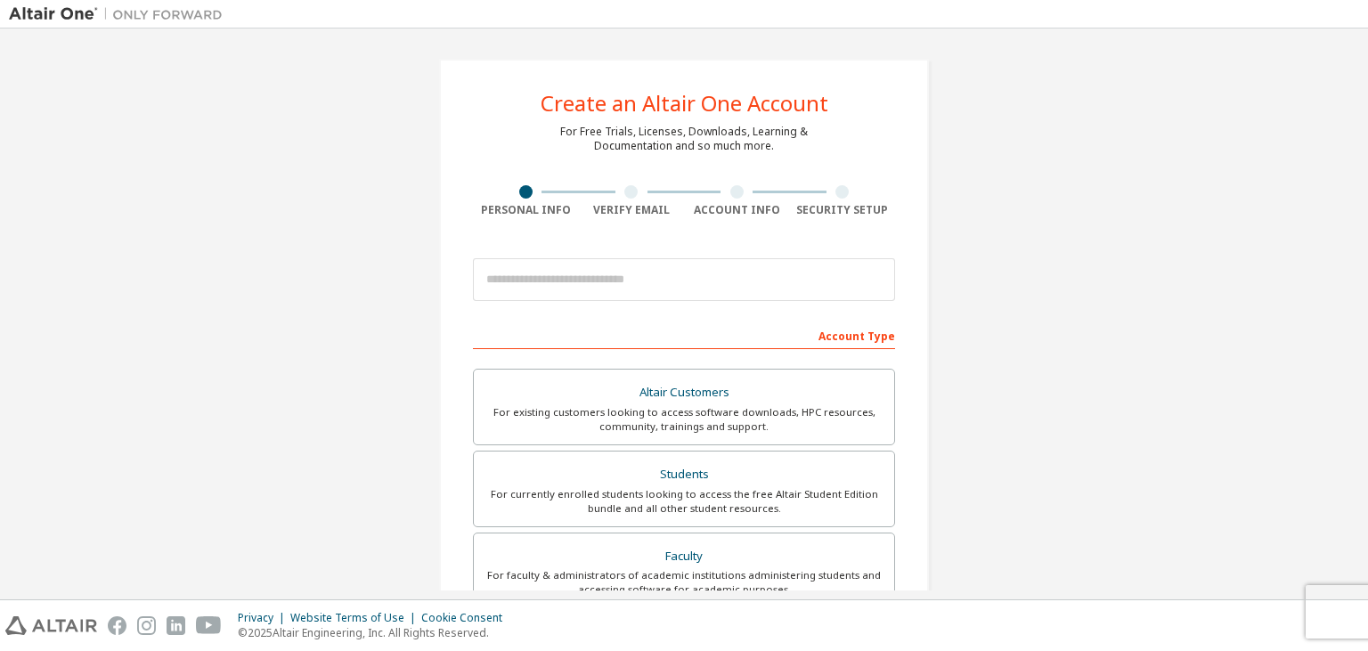
click at [863, 205] on div "Security Setup" at bounding box center [843, 210] width 106 height 14
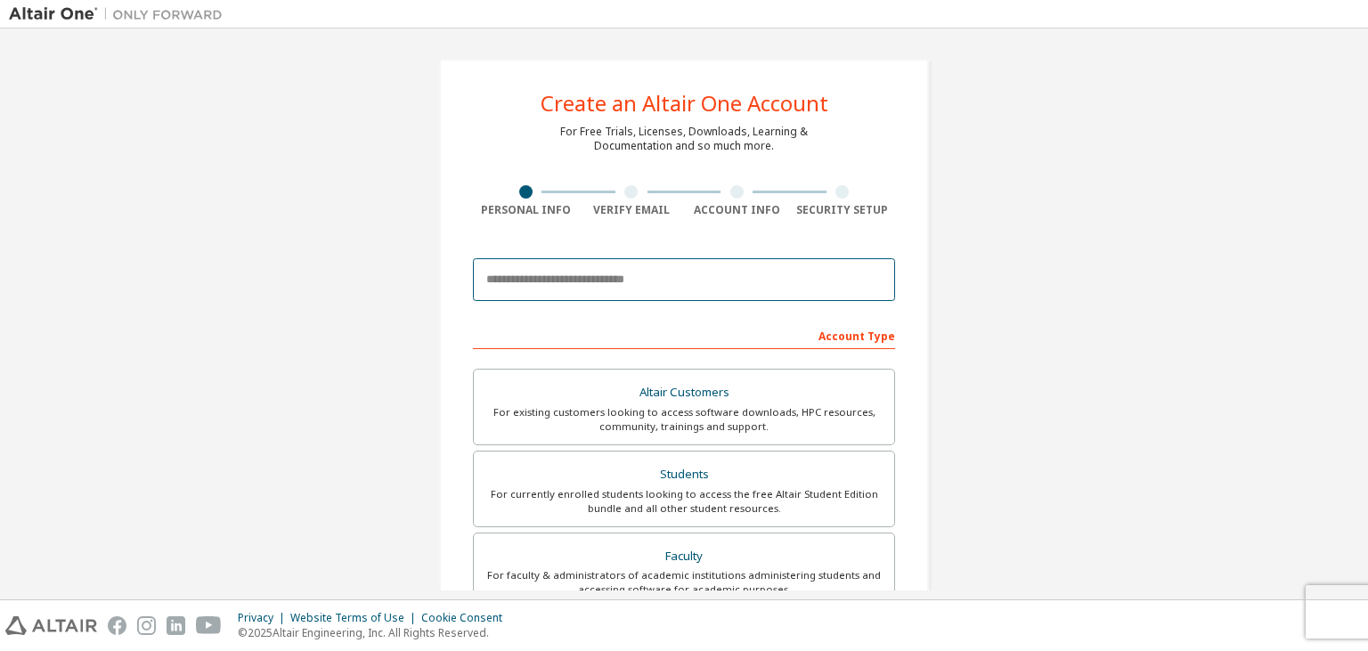
click at [649, 276] on input "email" at bounding box center [684, 279] width 422 height 43
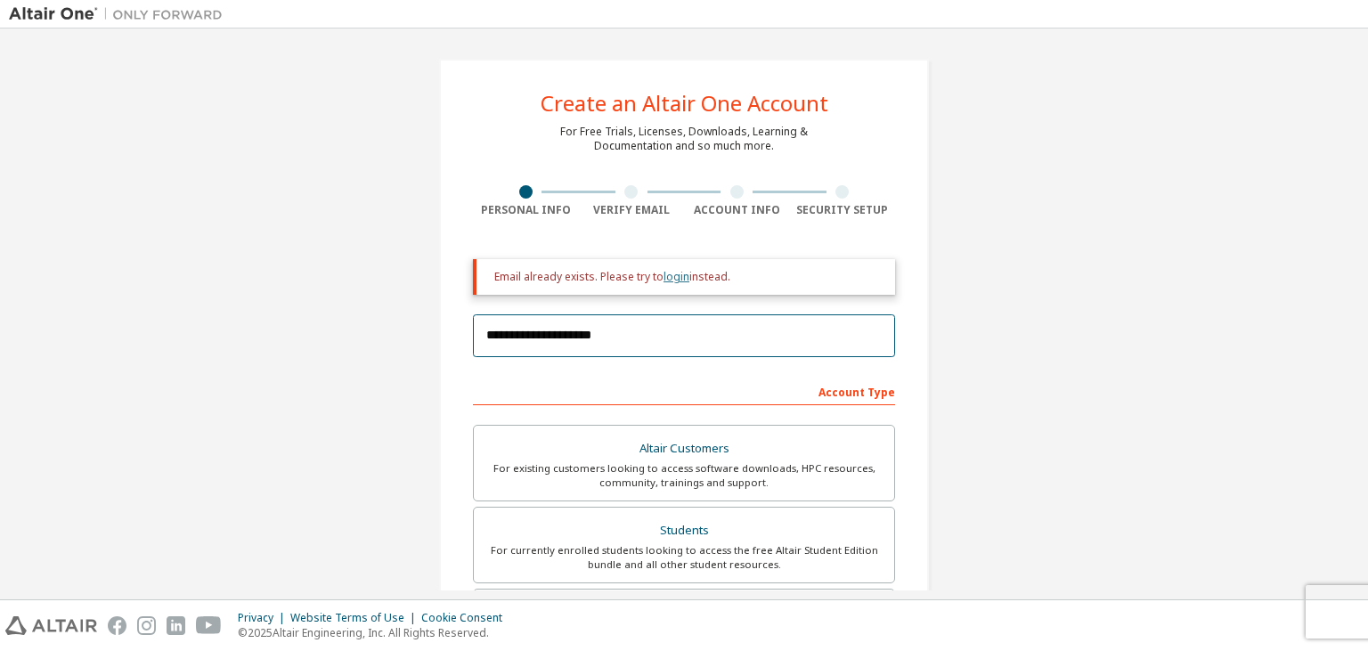
type input "**********"
click at [673, 275] on link "login" at bounding box center [677, 276] width 26 height 15
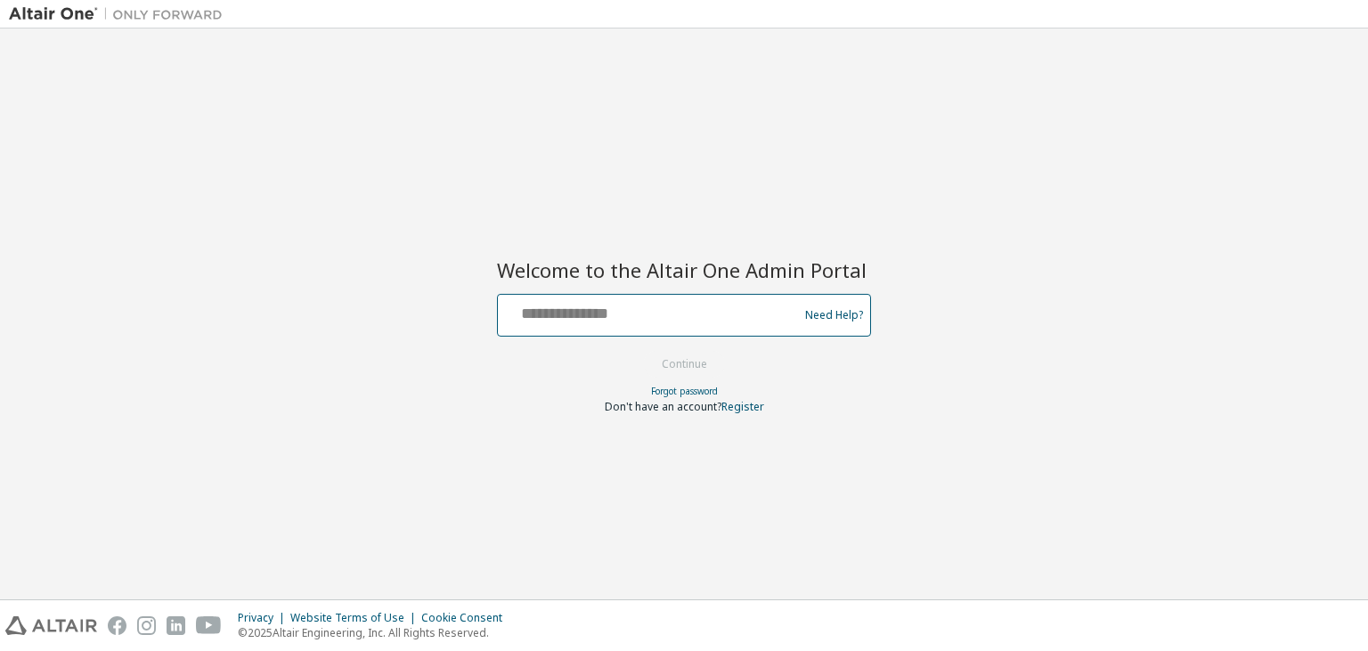
click at [658, 305] on input "text" at bounding box center [650, 311] width 291 height 26
click at [699, 387] on link "Forgot password" at bounding box center [684, 391] width 67 height 12
